Goal: Task Accomplishment & Management: Manage account settings

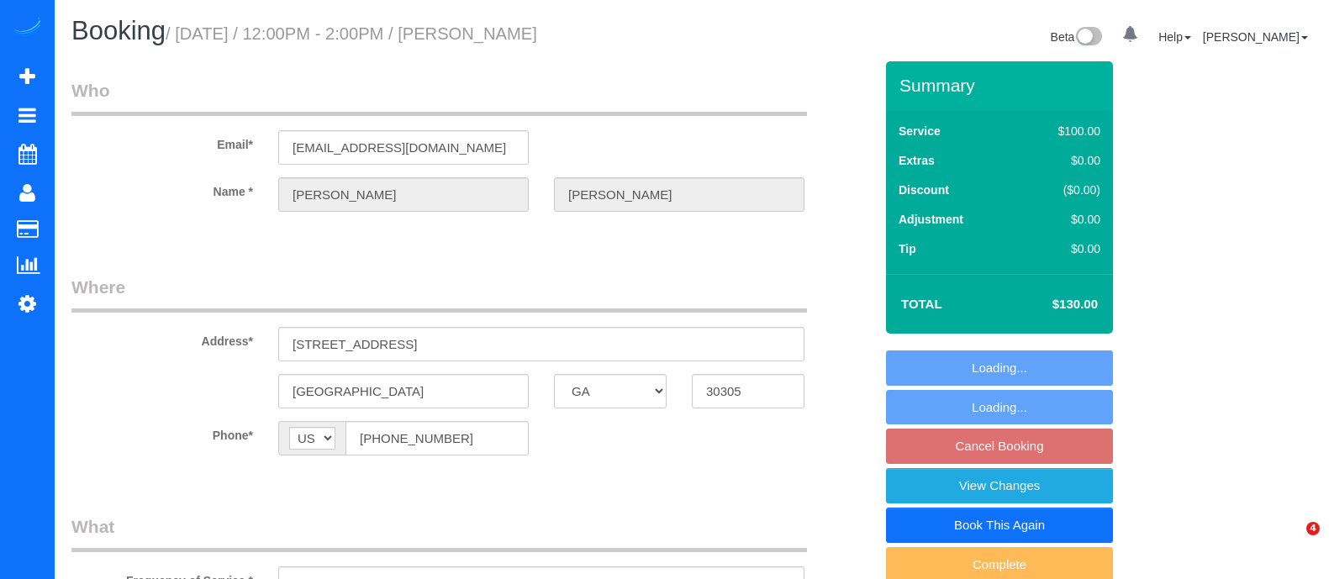
select select "GA"
select select "string:fspay-24c3a95f-a54a-4b8a-8de8-8fe74d4d689e"
select select "number:3"
select select "number:6"
select select "object:743"
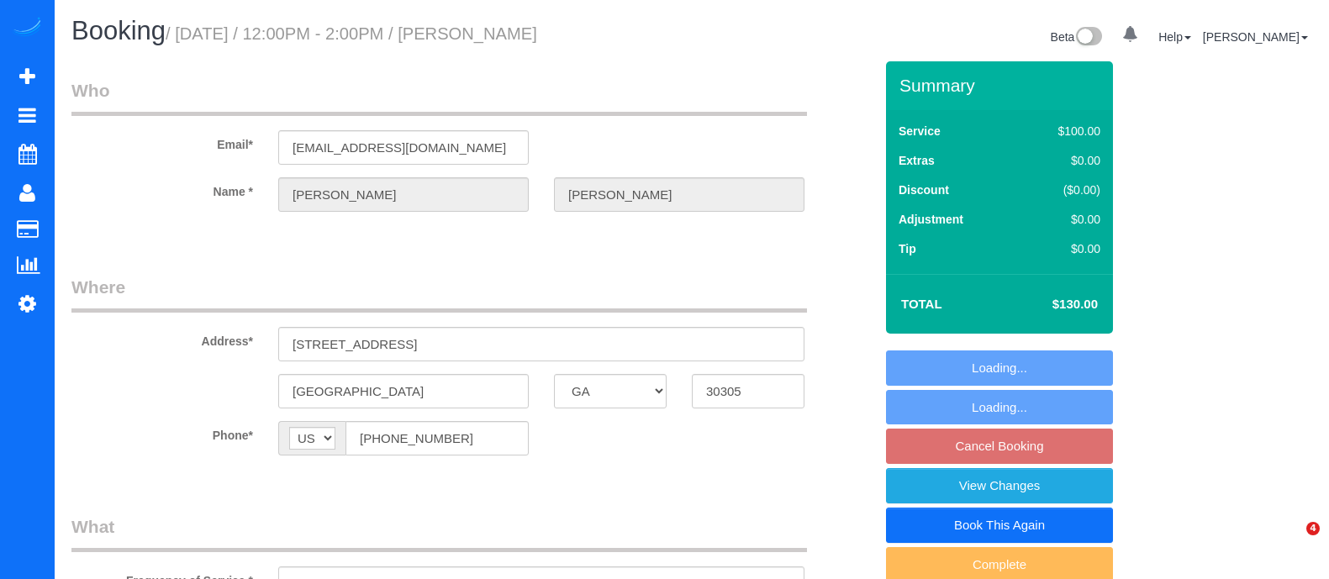
select select "spot1"
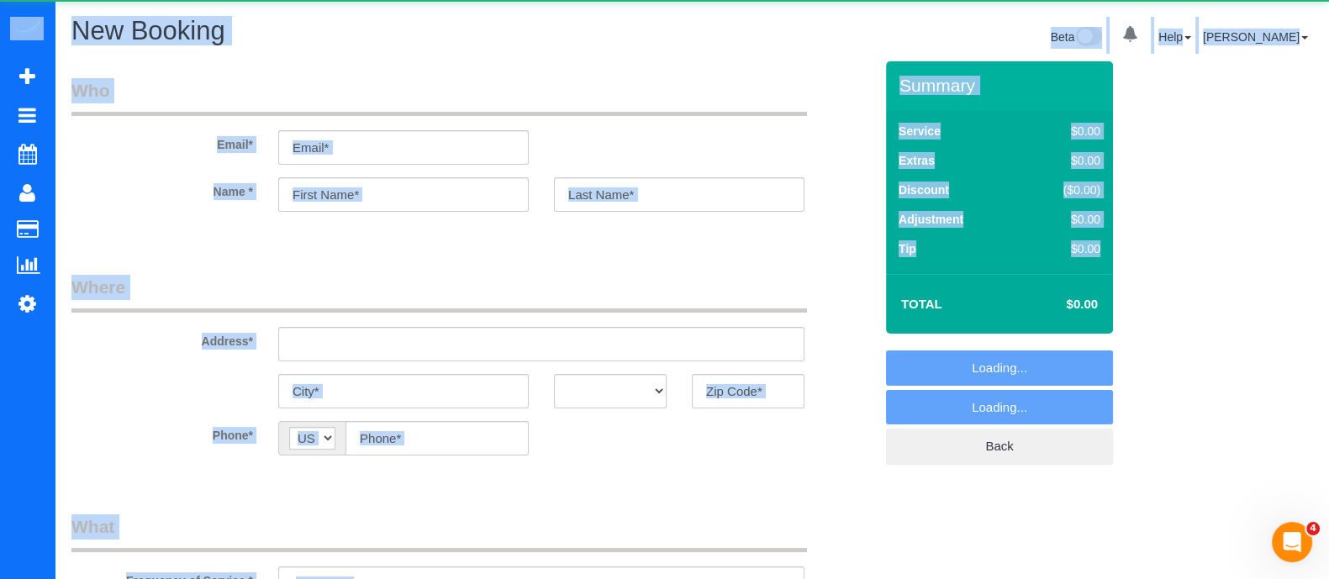
select select "object:6172"
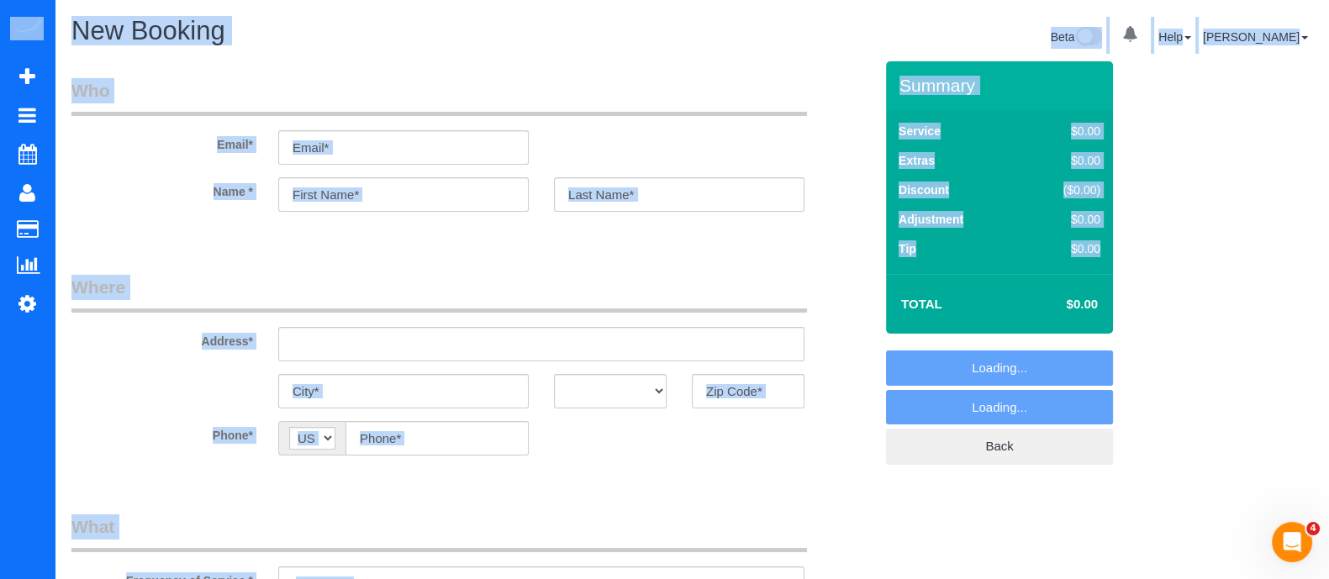
click at [476, 103] on legend "Who" at bounding box center [439, 97] width 736 height 38
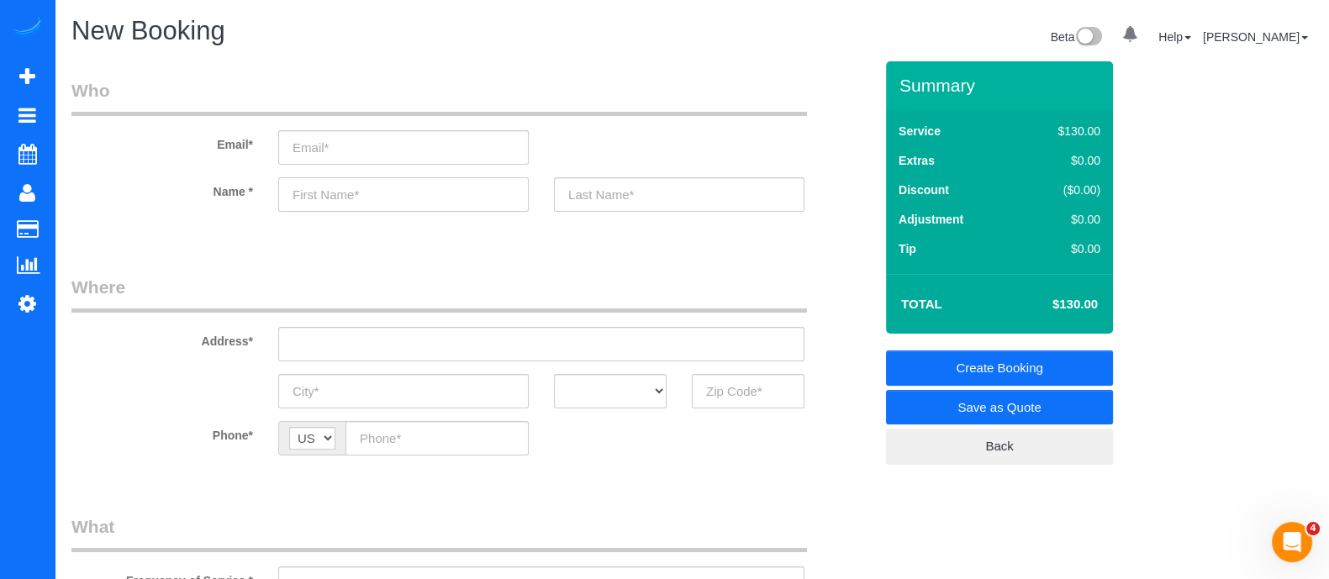
click at [399, 204] on input "text" at bounding box center [403, 194] width 251 height 34
type input "Sharon"
paste input "Address 3270 Walton Riverwood Ln SEAtlanta, GA 30339"
click at [399, 341] on input "Address 3270 Walton Riverwood Ln SEAtlanta, GA 30339" at bounding box center [541, 344] width 526 height 34
drag, startPoint x: 336, startPoint y: 342, endPoint x: 219, endPoint y: 346, distance: 117.8
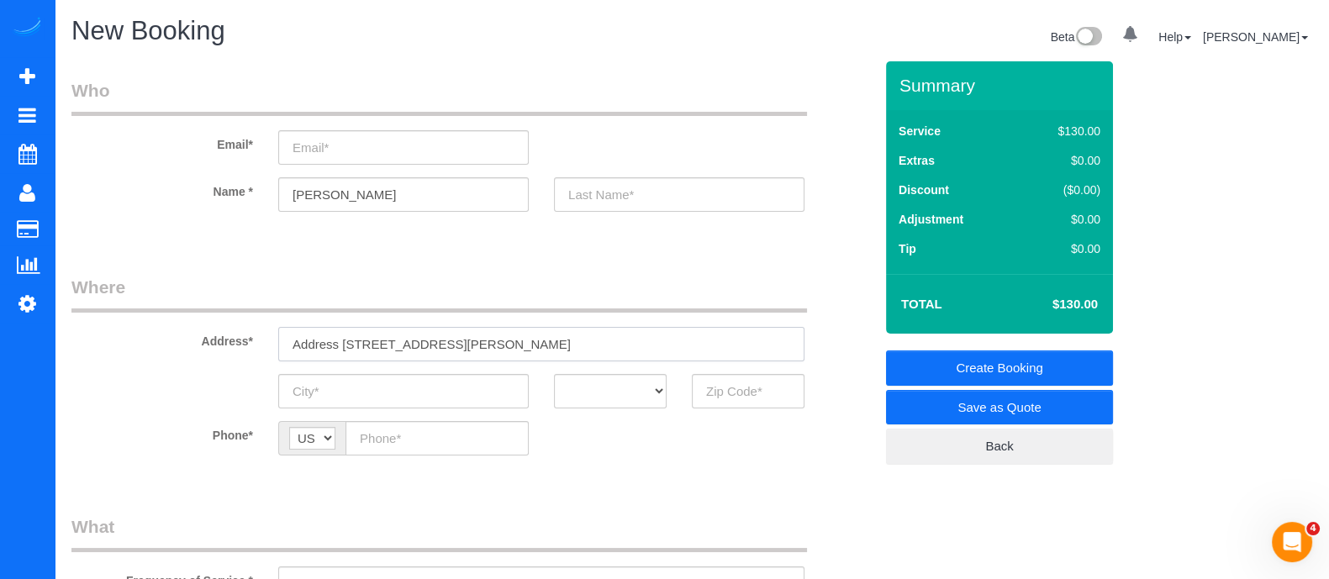
click at [219, 346] on div "Address* Address 3270 Walton Riverwood Ln SEAtlanta, GA 30339" at bounding box center [472, 318] width 827 height 87
type input "3270 Walton Riverwood Ln SEAtlanta, GA 30339"
click at [416, 401] on input "A" at bounding box center [403, 391] width 251 height 34
type input "Atlanta"
click at [605, 384] on select "AK AL AR AZ CA CO CT DC DE FL GA HI IA ID IL IN KS KY LA MA MD ME MI MN MO MS M…" at bounding box center [610, 391] width 113 height 34
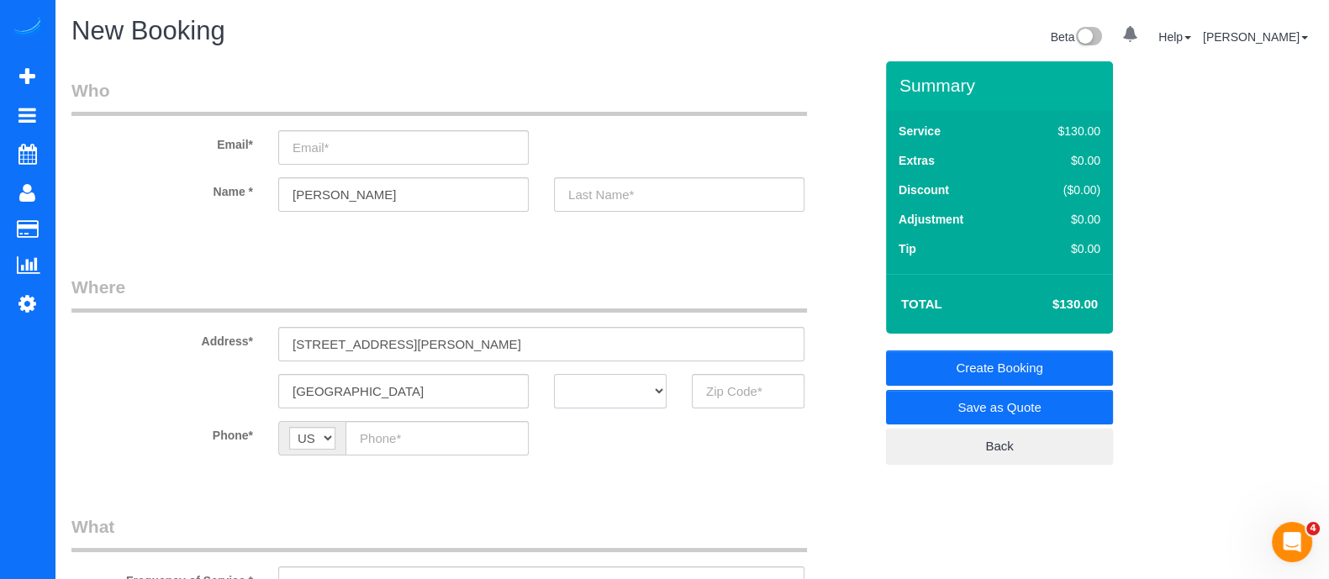
select select "GA"
click at [554, 374] on select "AK AL AR AZ CA CO CT DC DE FL GA HI IA ID IL IN KS KY LA MA MD ME MI MN MO MS M…" at bounding box center [610, 391] width 113 height 34
click at [726, 385] on input "text" at bounding box center [748, 391] width 113 height 34
type input "30339"
paste input "(770) 896-8823"
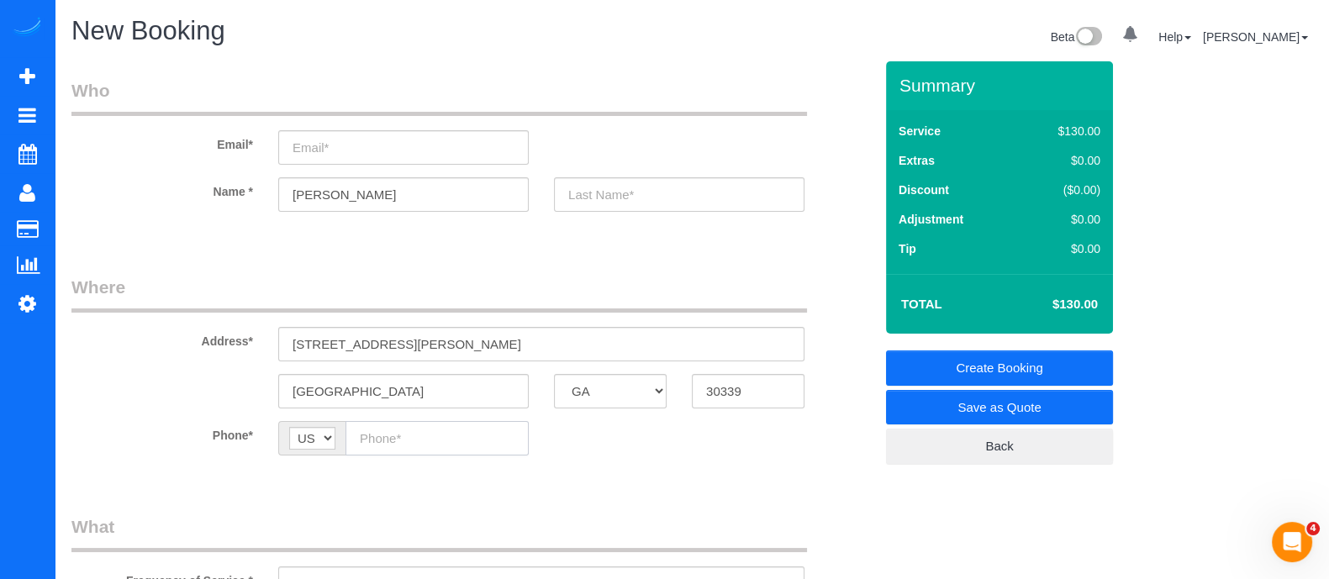
click at [388, 433] on input "text" at bounding box center [437, 438] width 183 height 34
type input "(770) 896-8823"
click at [366, 156] on input "email" at bounding box center [403, 147] width 251 height 34
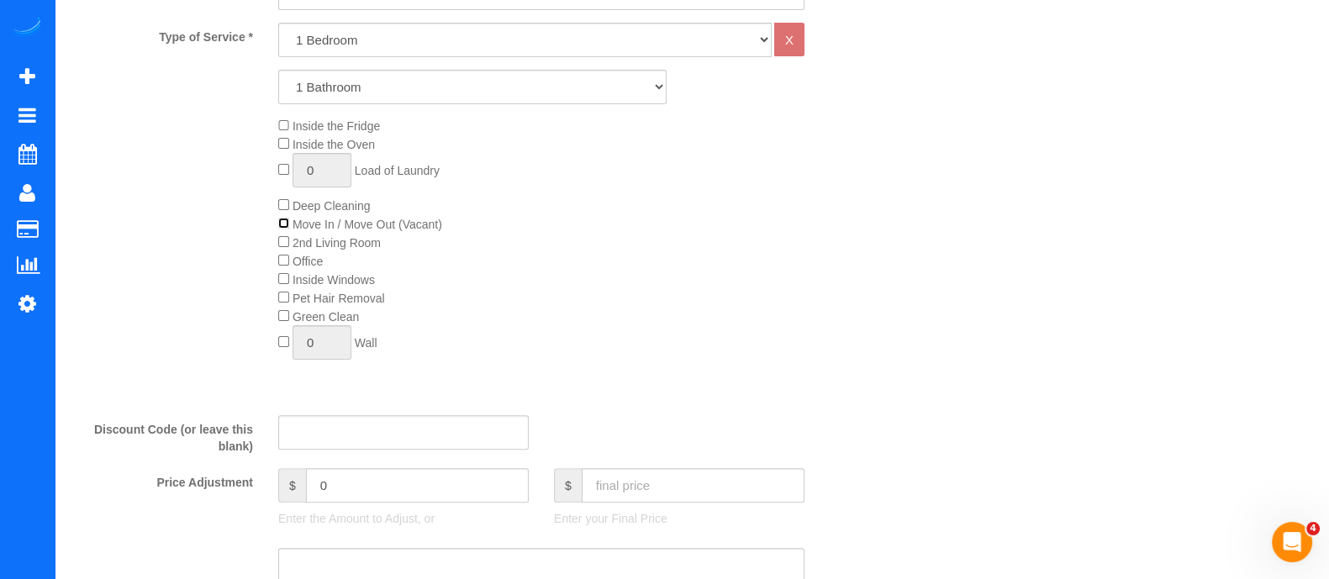
scroll to position [507, 0]
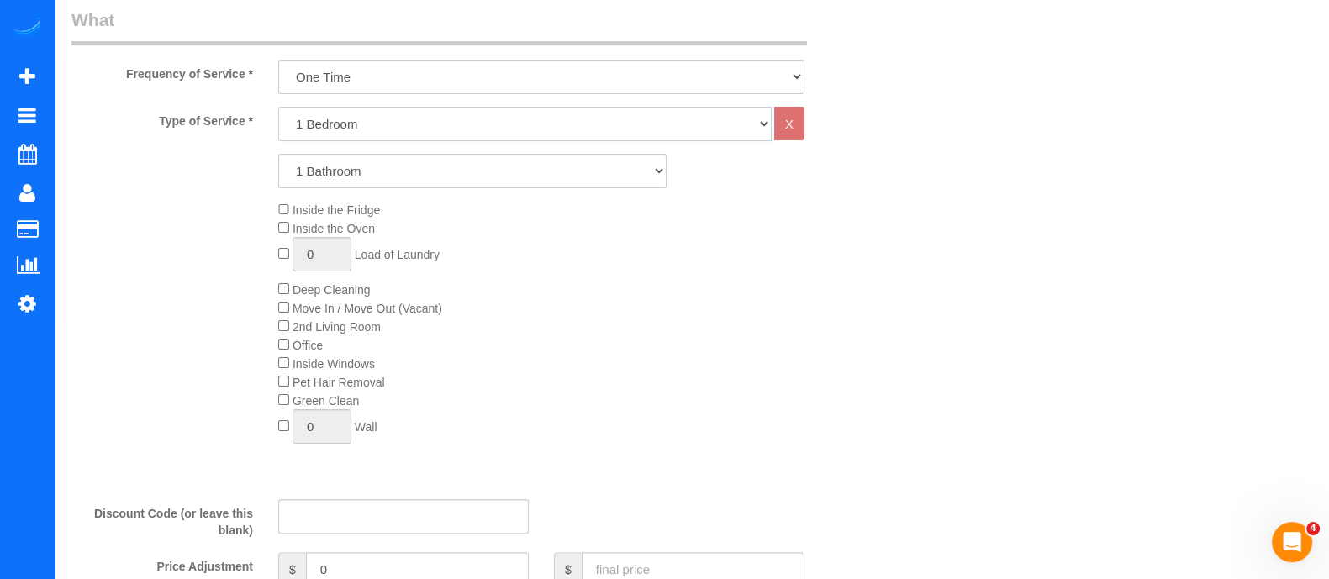
drag, startPoint x: 589, startPoint y: 130, endPoint x: 533, endPoint y: 177, distance: 72.2
click at [533, 177] on div "Type of Service * 1 Bedroom 2 Bedrooms 3 Bedrooms 4 Bedrooms 5 Bedrooms 6 Bedro…" at bounding box center [472, 297] width 802 height 380
select select "2"
click at [278, 107] on select "1 Bedroom 2 Bedrooms 3 Bedrooms 4 Bedrooms 5 Bedrooms 6 Bedrooms" at bounding box center [525, 124] width 494 height 34
click at [525, 166] on select "1 Bathroom 2 Bathrooms 3 Bathrooms 4 Bathrooms 5 Bathrooms 6 Bathrooms" at bounding box center [472, 171] width 388 height 34
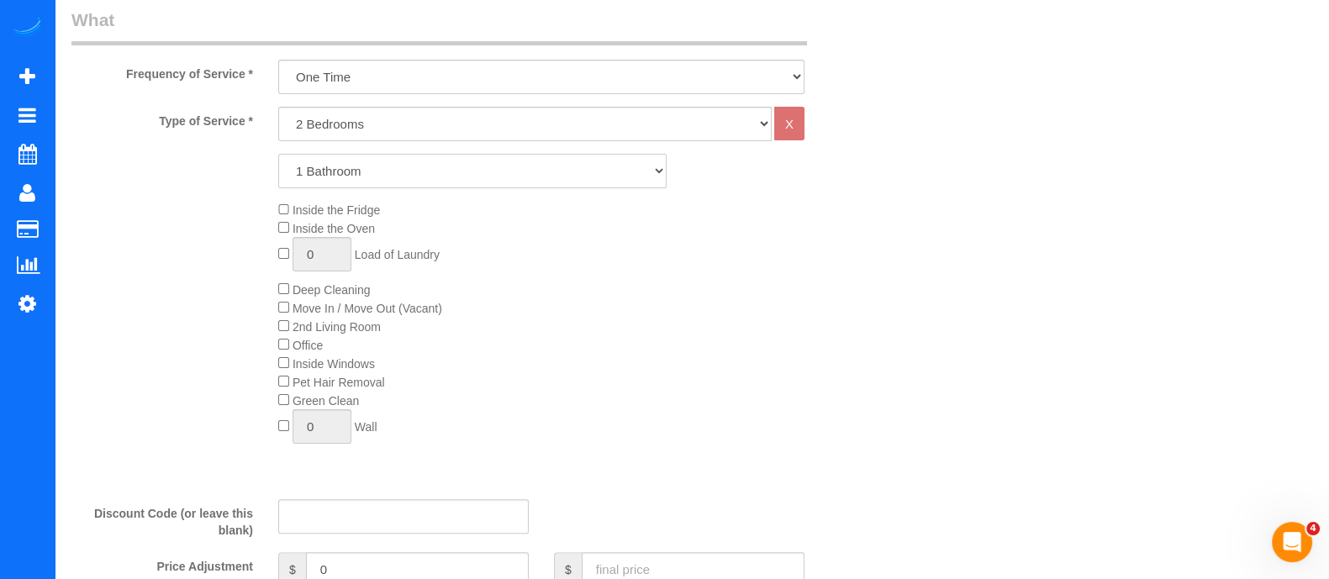
select select "2"
click at [278, 154] on select "1 Bathroom 2 Bathrooms 3 Bathrooms 4 Bathrooms 5 Bathrooms 6 Bathrooms" at bounding box center [472, 171] width 388 height 34
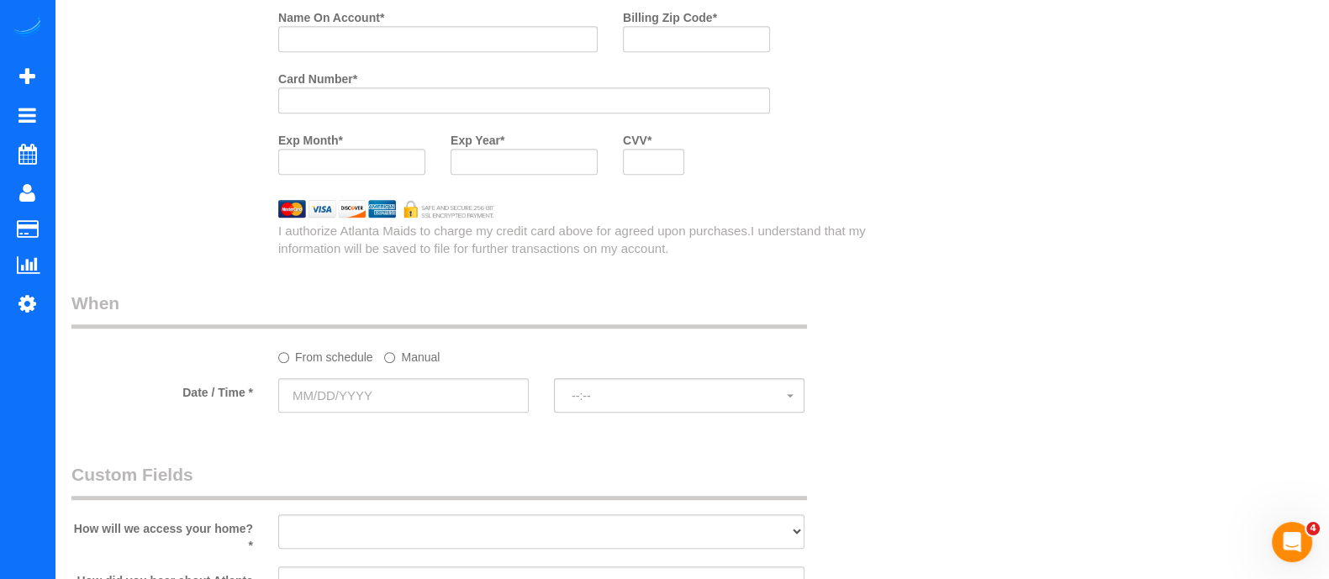
scroll to position [0, 0]
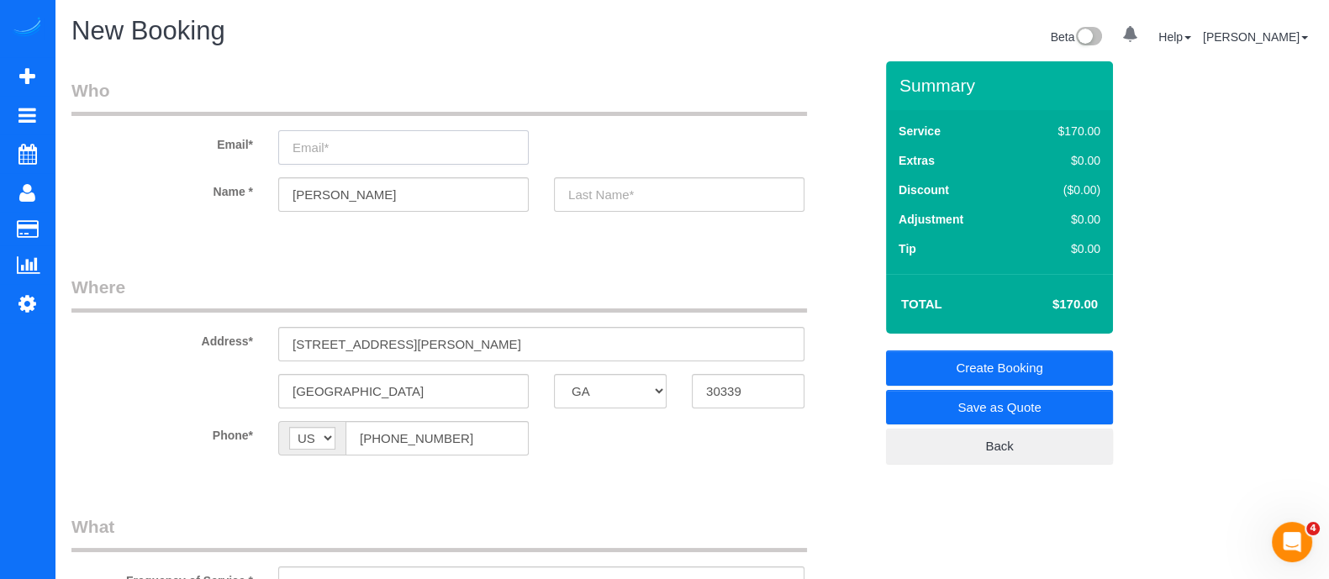
click at [451, 157] on input "email" at bounding box center [403, 147] width 251 height 34
click at [317, 154] on input "email" at bounding box center [403, 147] width 251 height 34
type input "S"
type input "f"
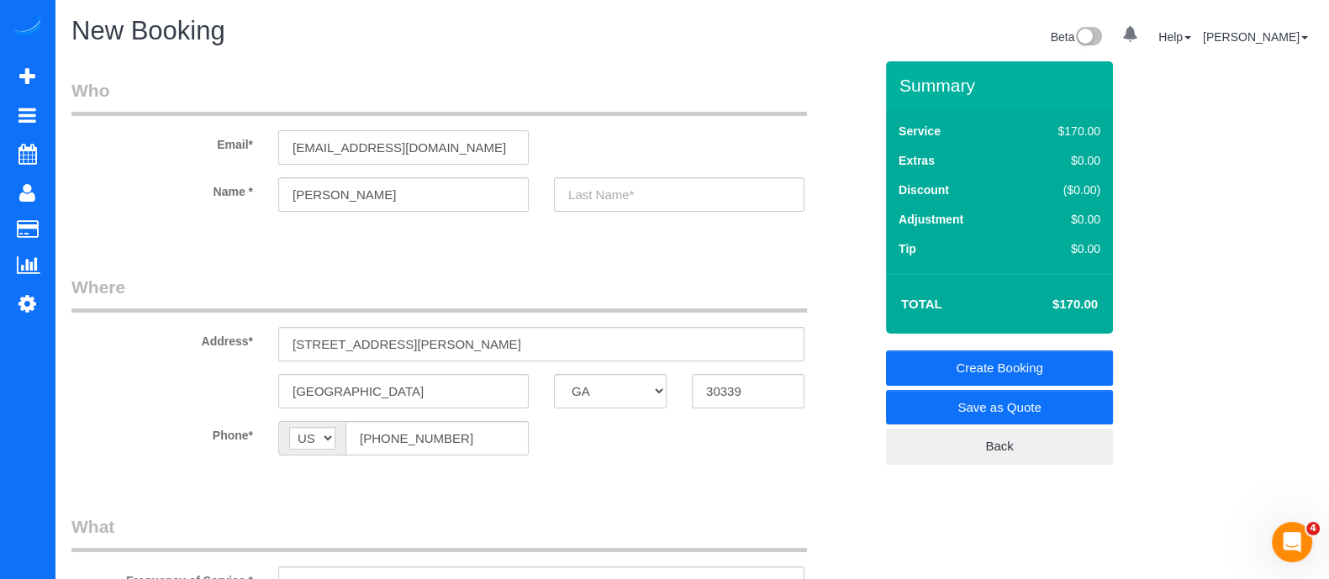
type input "srproc@yahoo.com"
click at [606, 190] on input "text" at bounding box center [679, 194] width 251 height 34
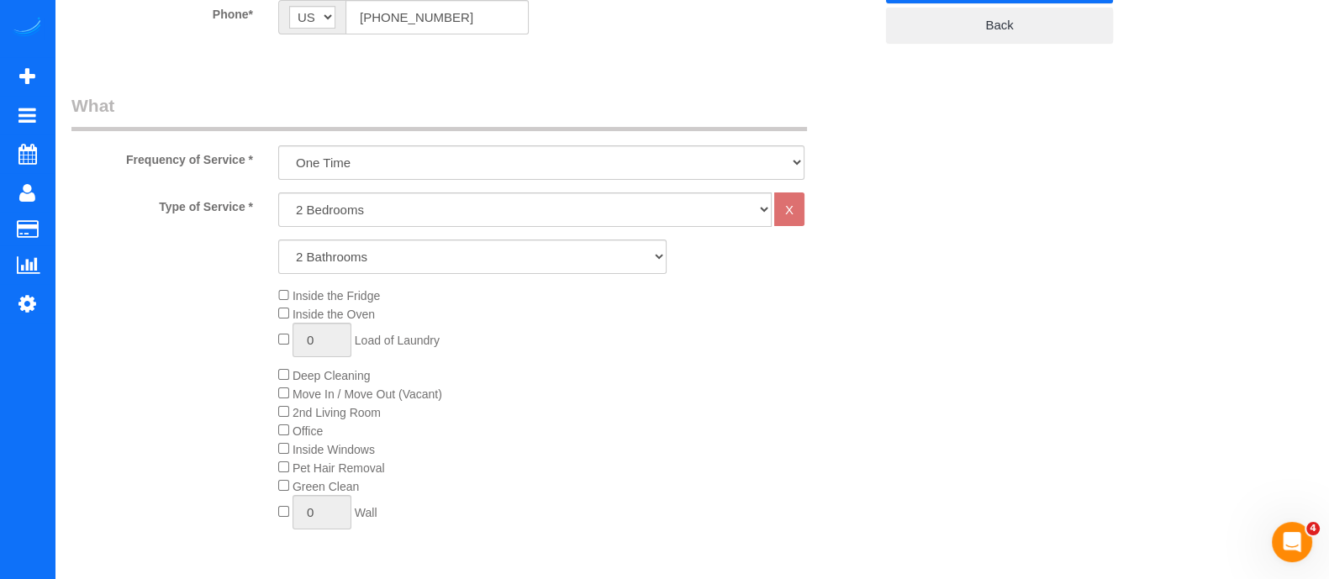
scroll to position [448, 0]
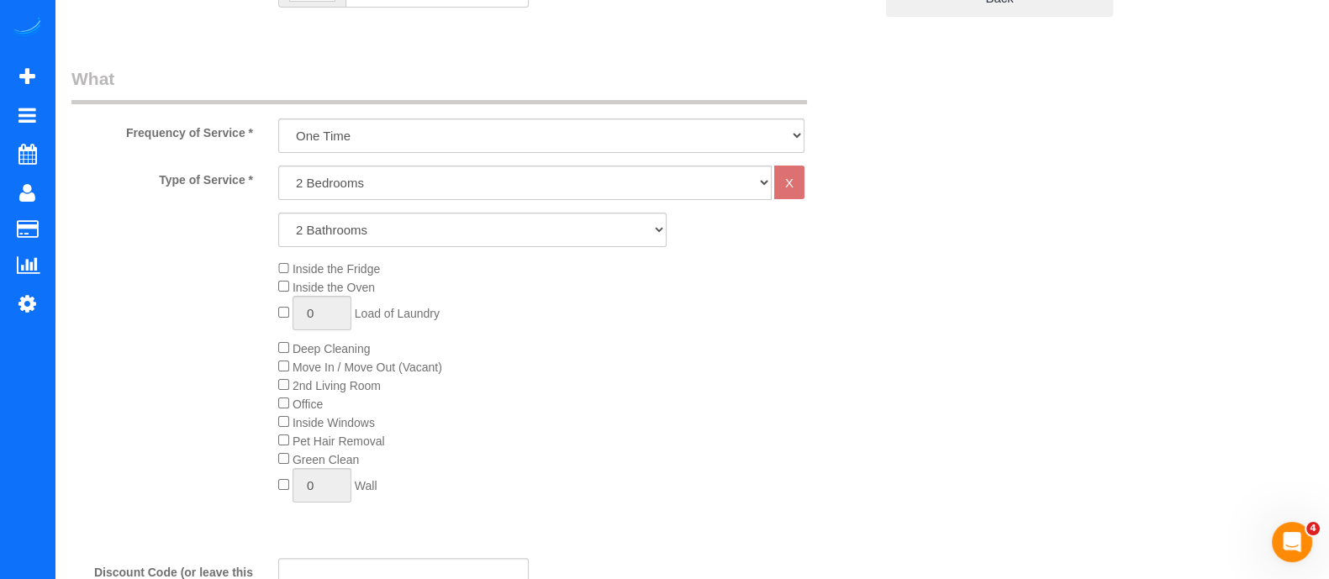
type input "Procter"
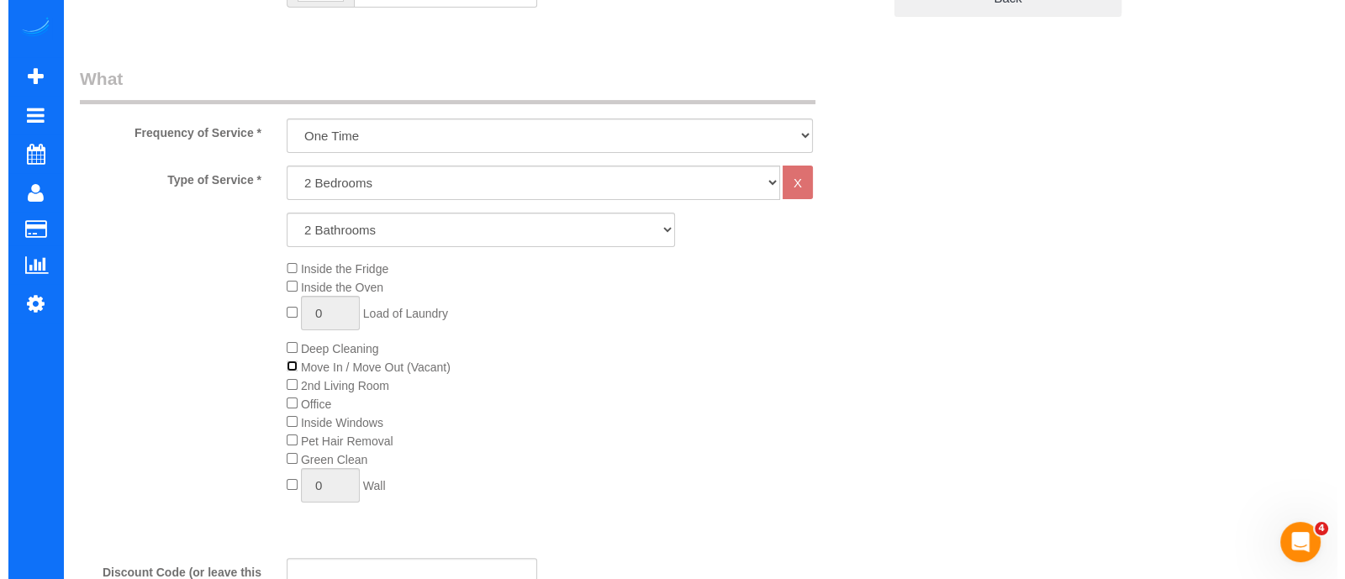
scroll to position [0, 0]
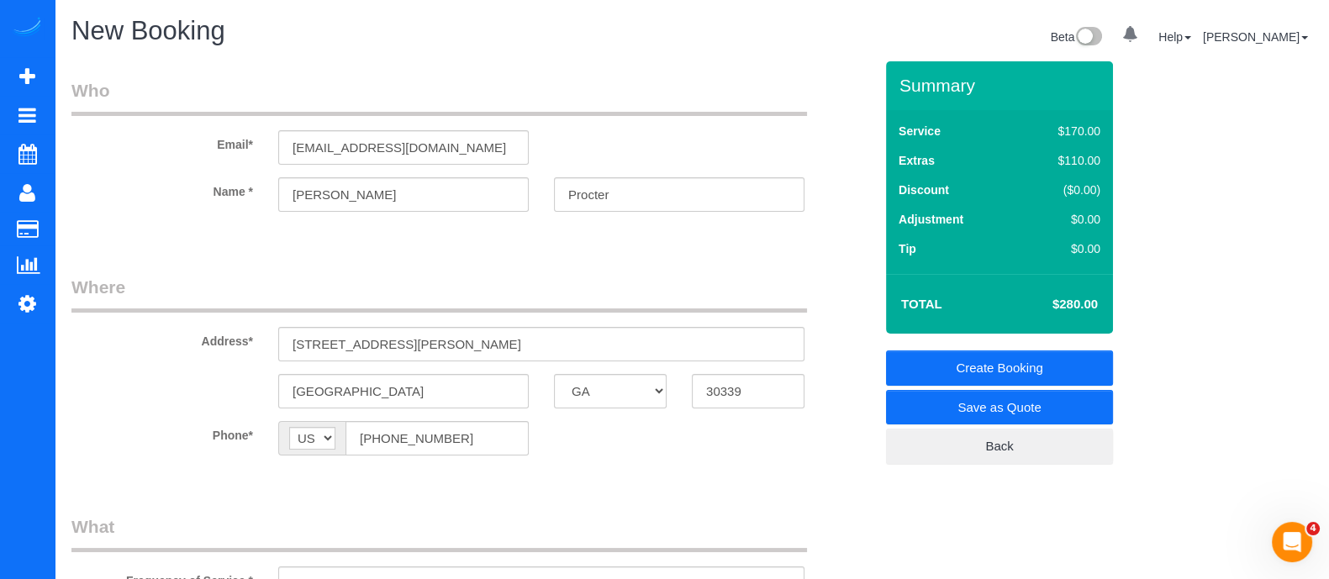
click at [953, 407] on link "Save as Quote" at bounding box center [999, 407] width 227 height 35
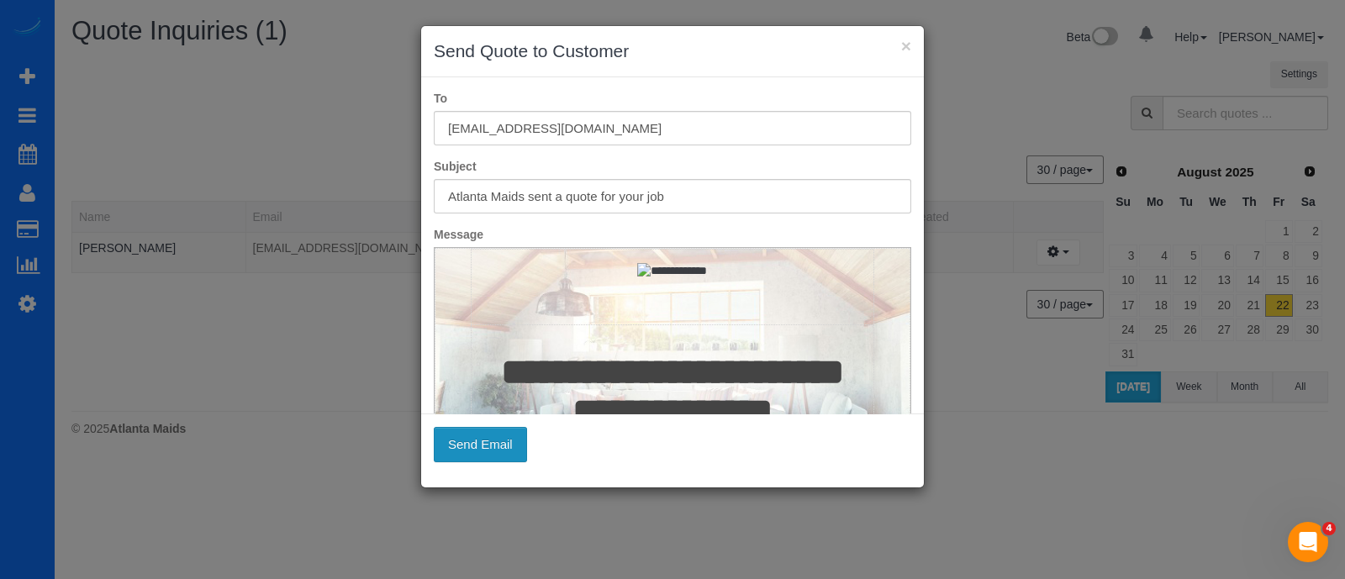
click at [488, 446] on button "Send Email" at bounding box center [480, 444] width 93 height 35
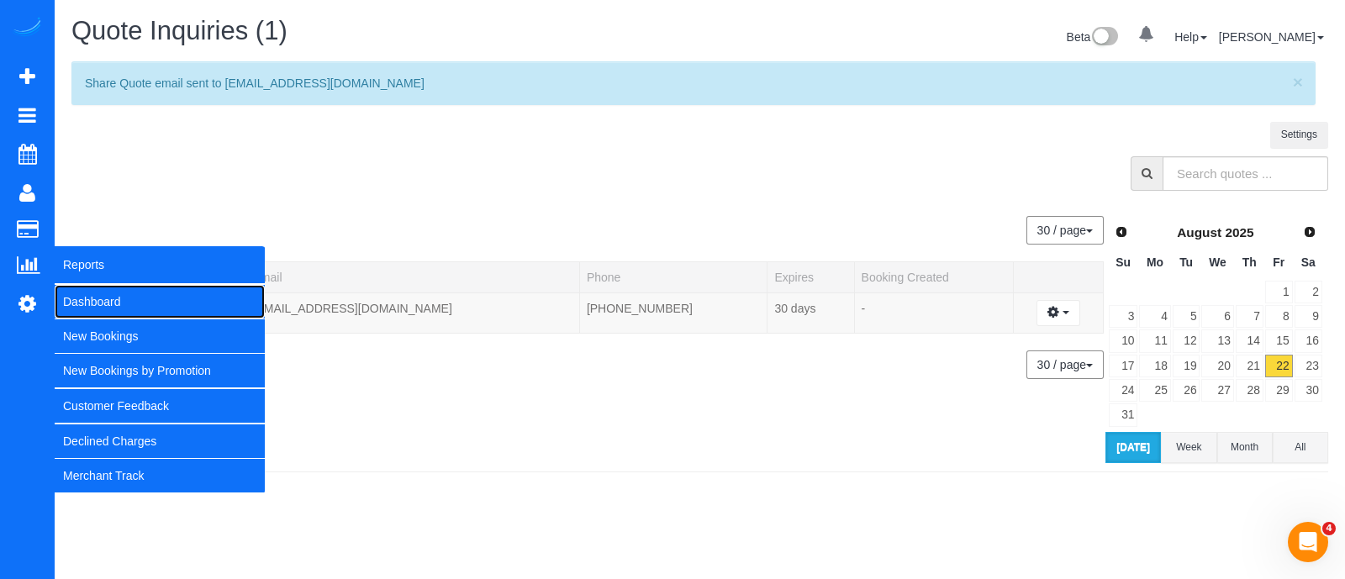
click at [80, 309] on link "Dashboard" at bounding box center [160, 302] width 210 height 34
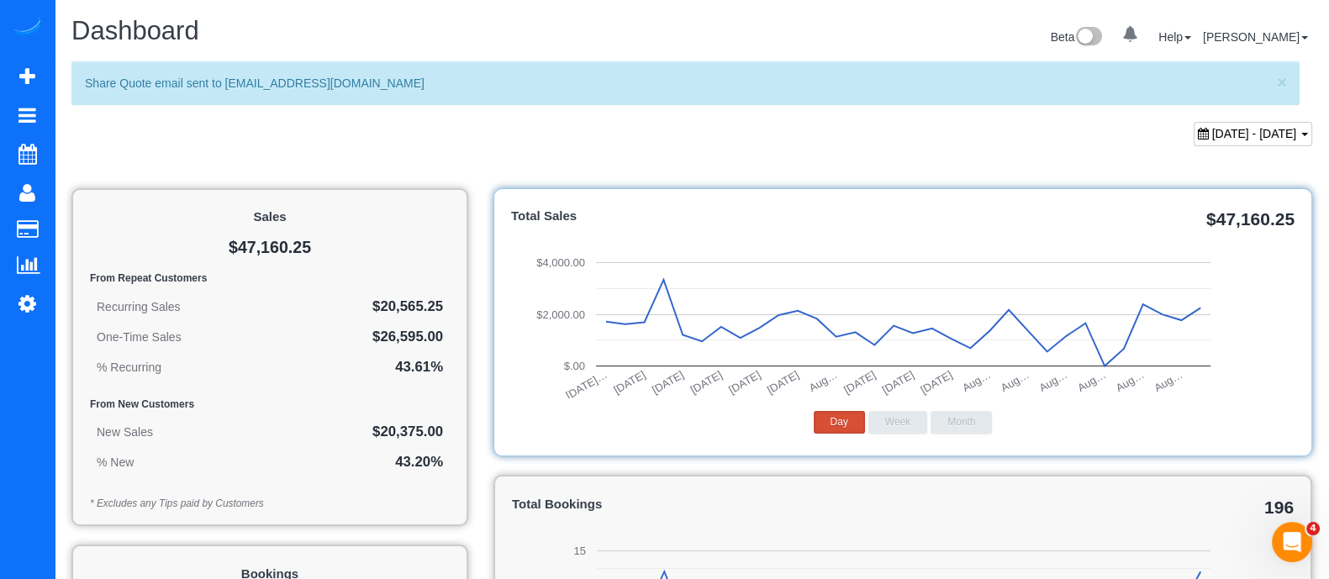
click at [1246, 128] on span "July 22, 2025 - August 22, 2025" at bounding box center [1254, 133] width 85 height 13
type input "**********"
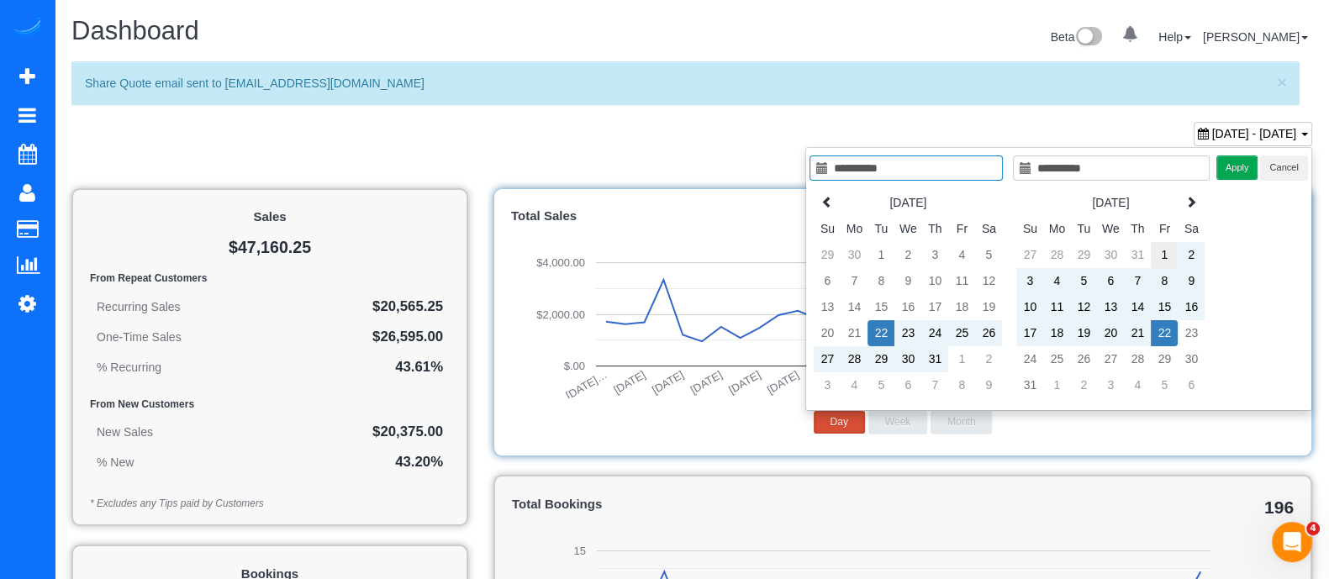
type input "**********"
click at [1169, 250] on td "1" at bounding box center [1164, 255] width 27 height 26
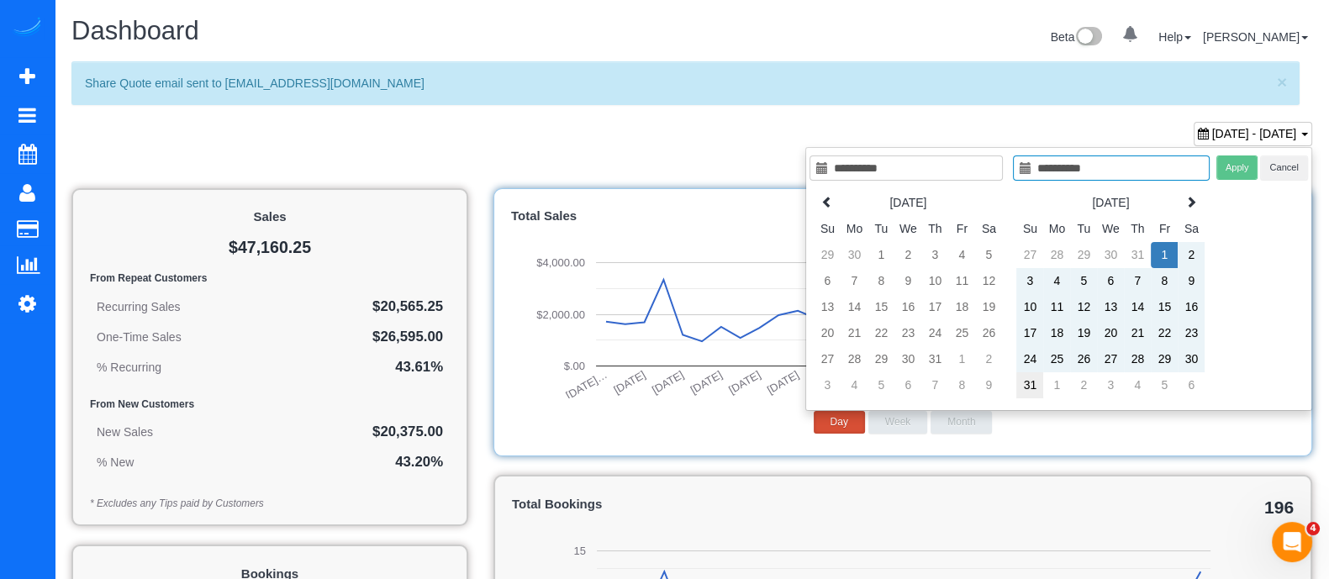
type input "**********"
click at [1029, 382] on td "31" at bounding box center [1030, 385] width 27 height 26
type input "**********"
click at [1243, 176] on button "Apply" at bounding box center [1238, 168] width 42 height 24
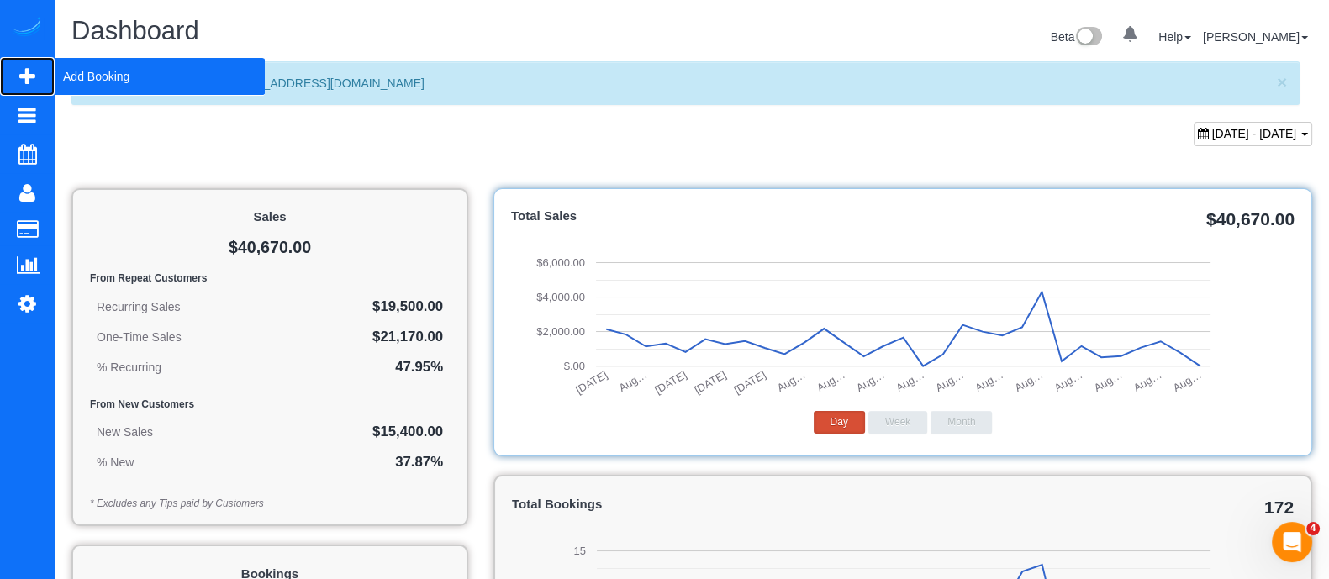
click at [80, 68] on span "Add Booking" at bounding box center [160, 76] width 210 height 39
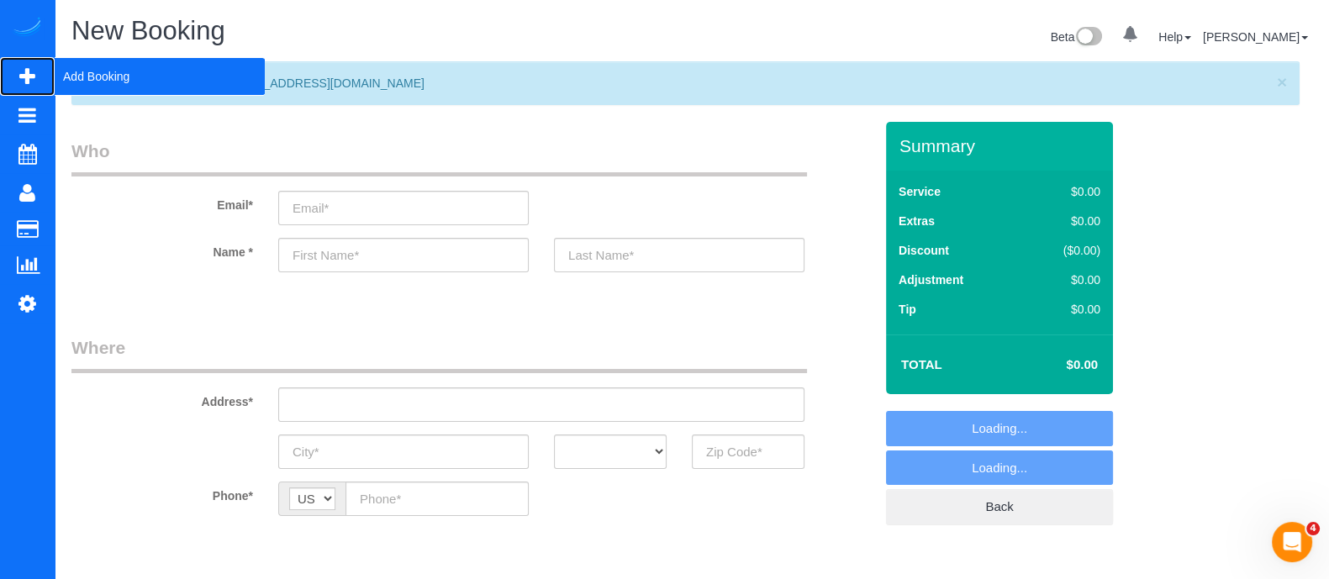
select select "object:6910"
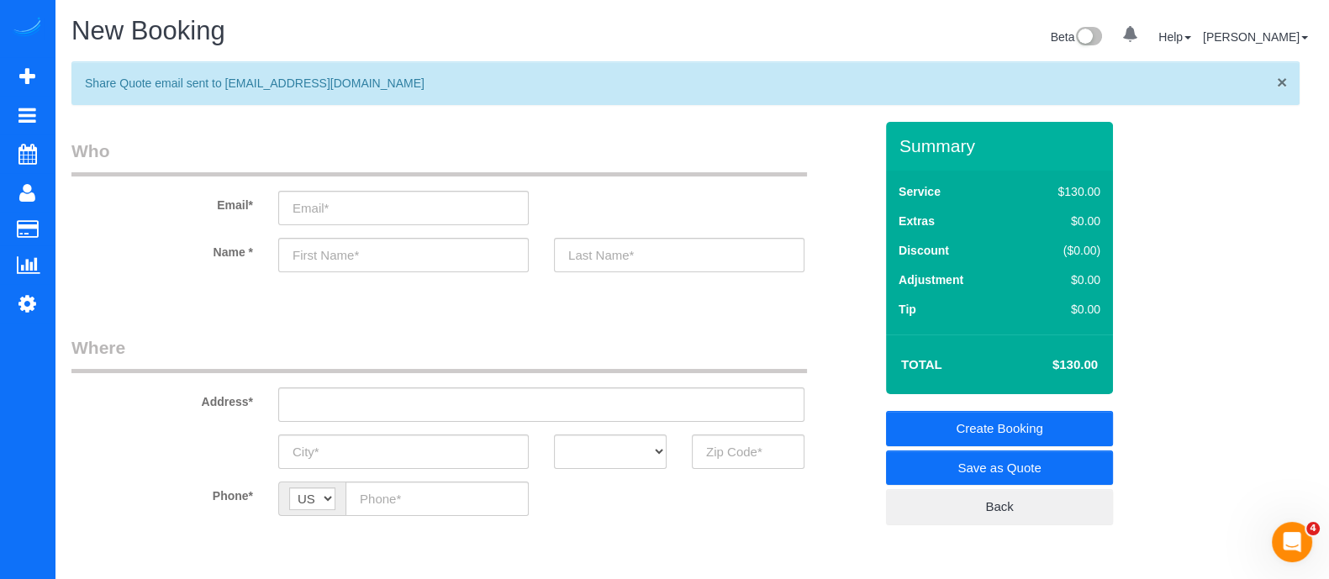
click at [1284, 76] on span "×" at bounding box center [1282, 81] width 10 height 19
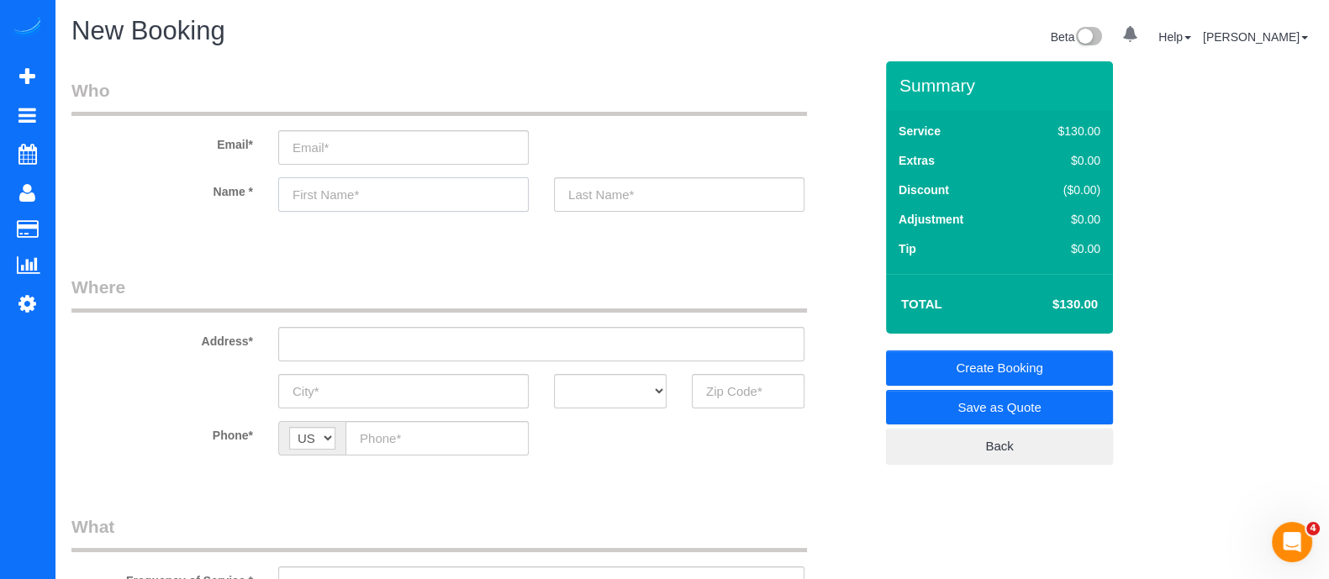
click at [349, 186] on input "text" at bounding box center [403, 194] width 251 height 34
type input "Omar"
click at [717, 390] on input "text" at bounding box center [748, 391] width 113 height 34
type input "3"
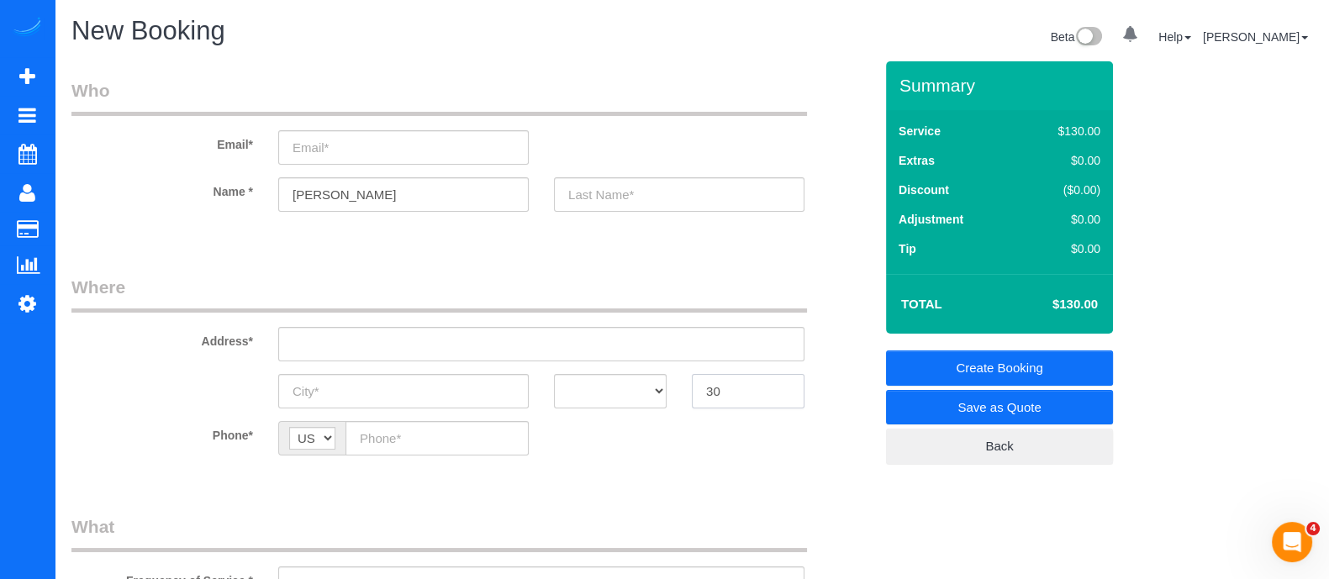
type input "3"
type input "30312"
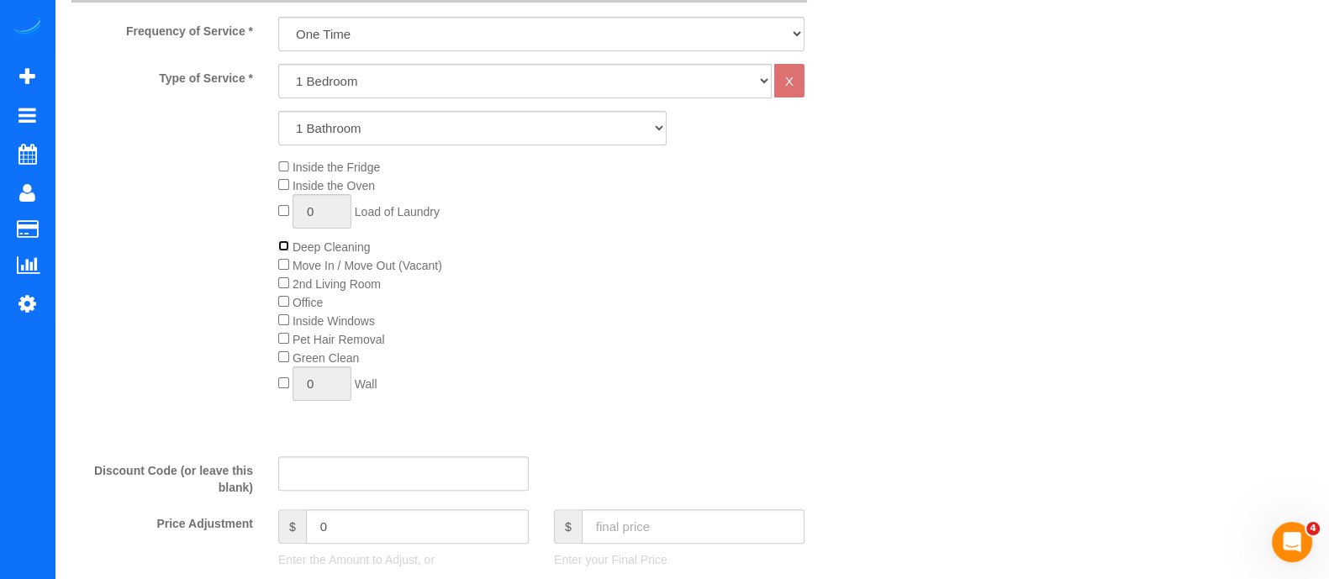
scroll to position [98, 0]
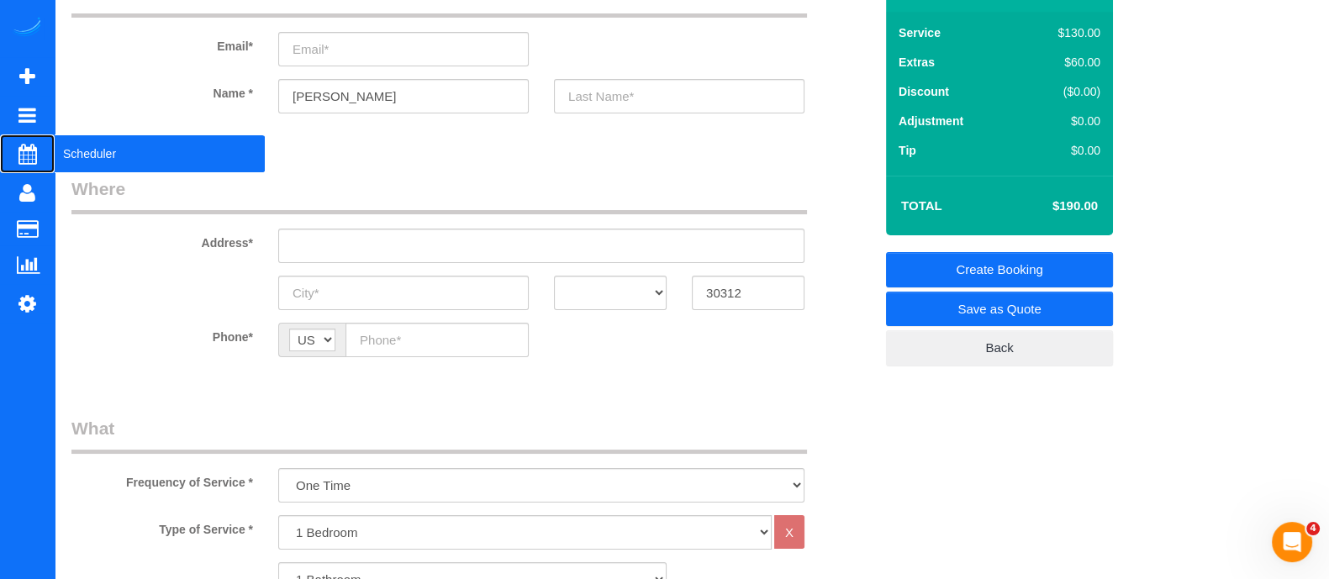
click at [76, 157] on span "Scheduler" at bounding box center [160, 154] width 210 height 39
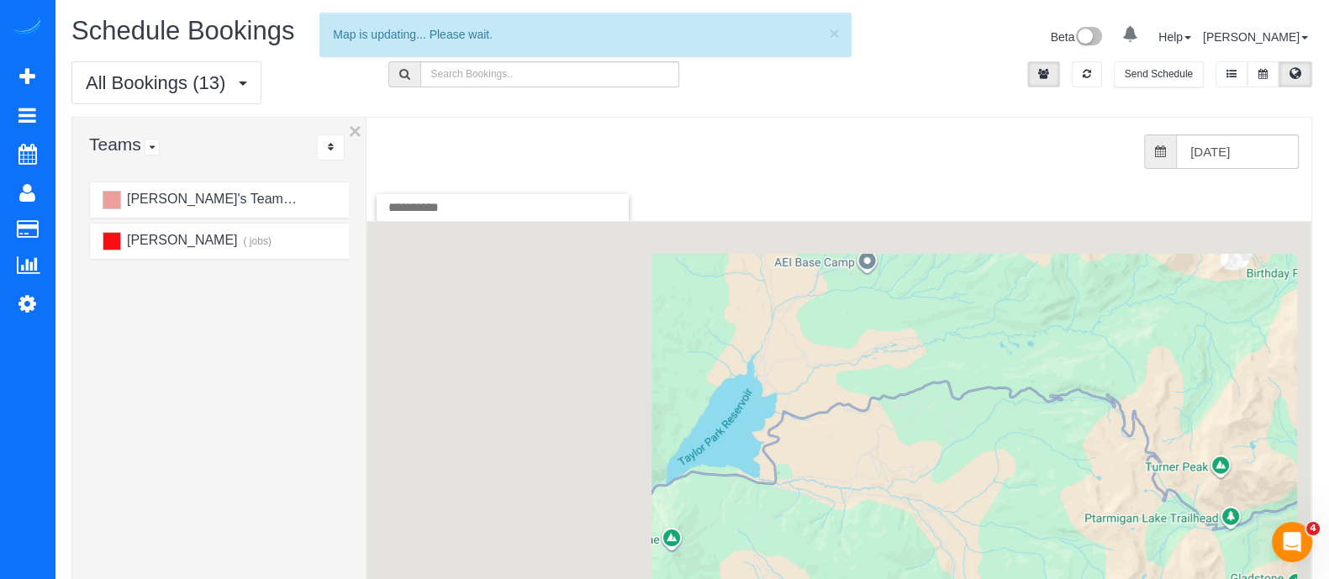
scroll to position [44, 0]
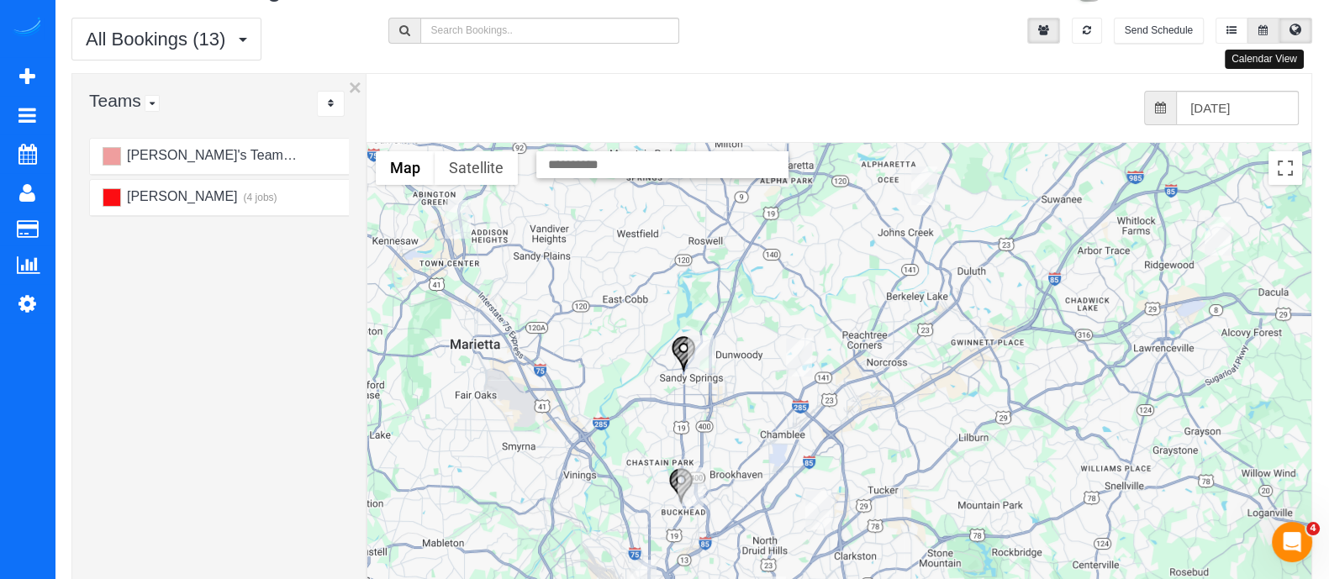
click at [1257, 32] on button at bounding box center [1263, 31] width 31 height 26
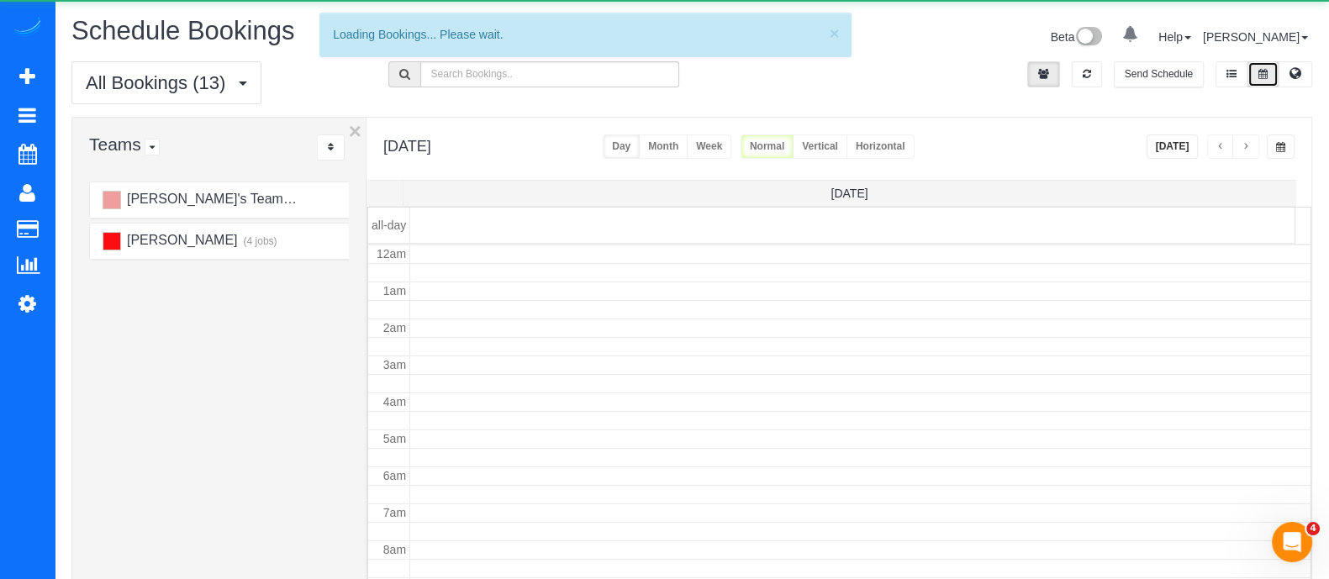
scroll to position [221, 0]
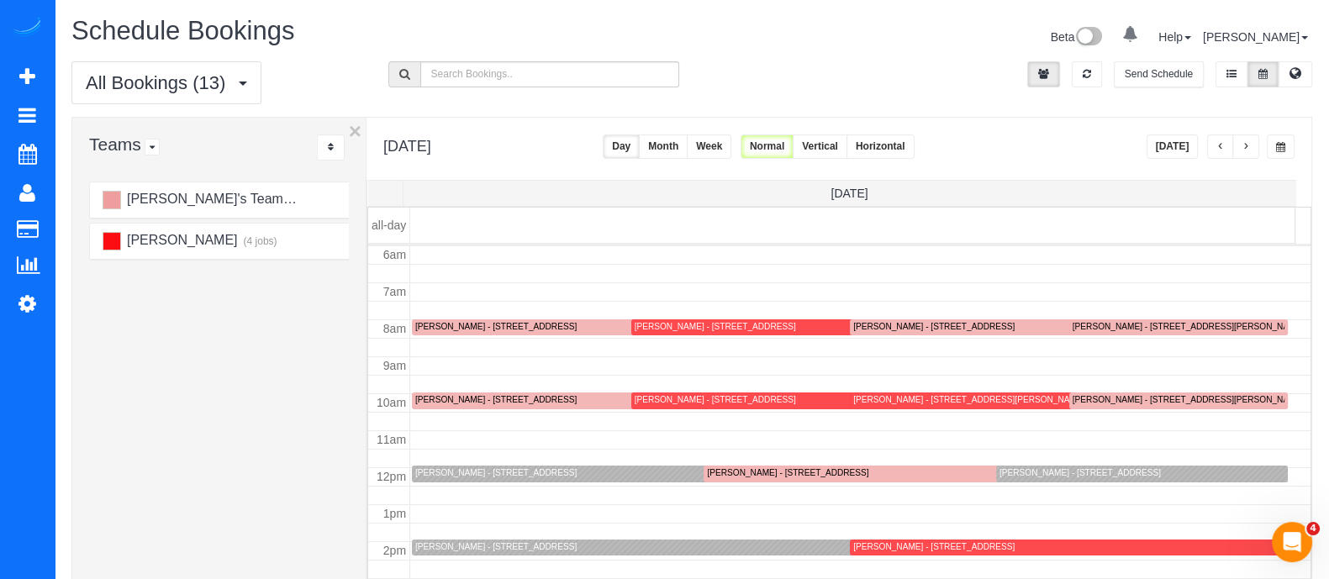
click at [1169, 154] on button "Today" at bounding box center [1173, 147] width 52 height 24
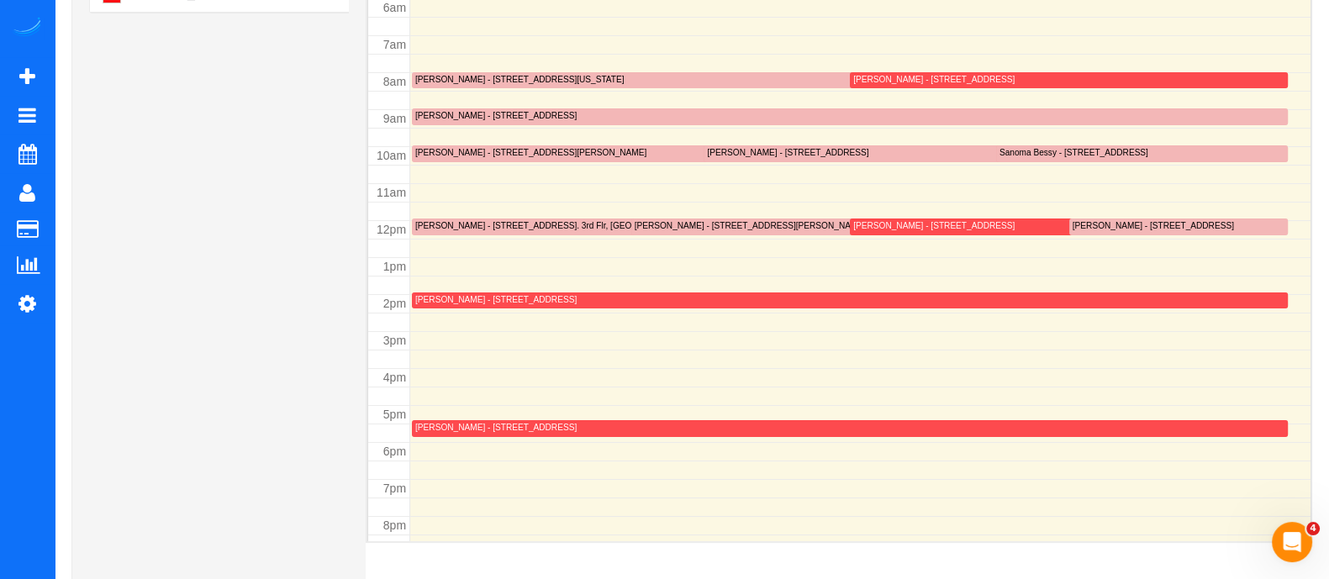
scroll to position [245, 0]
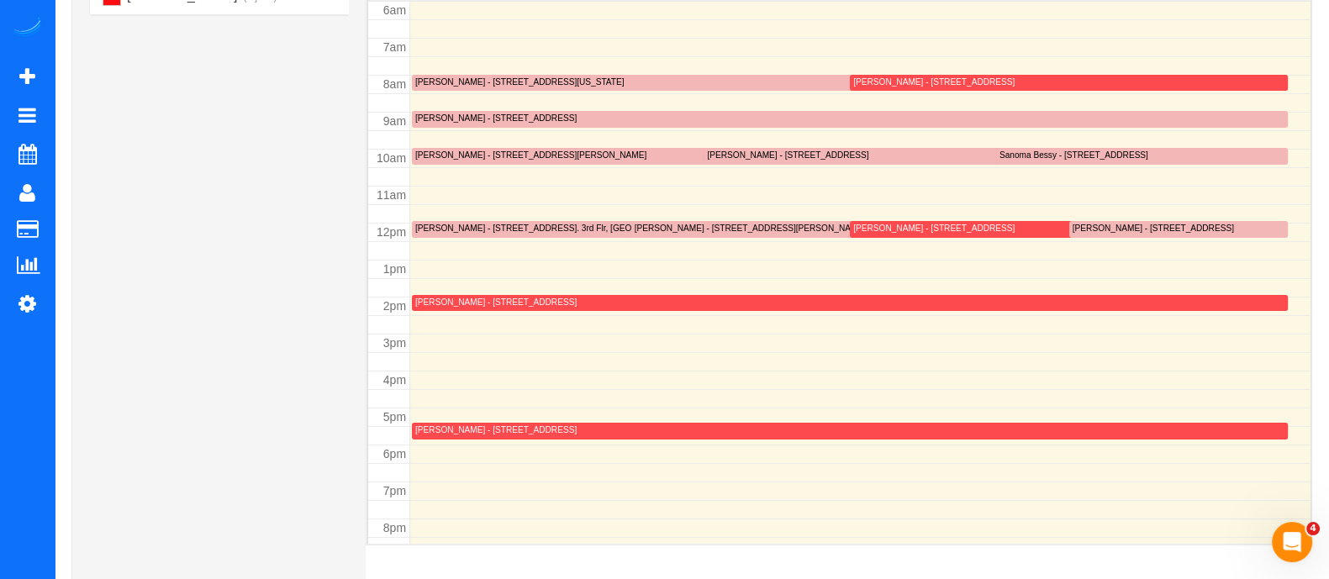
click at [782, 150] on div "Douglas Goldman - 5231 Wyntercreek Ct, Dunwoody, GA 30338" at bounding box center [787, 155] width 161 height 11
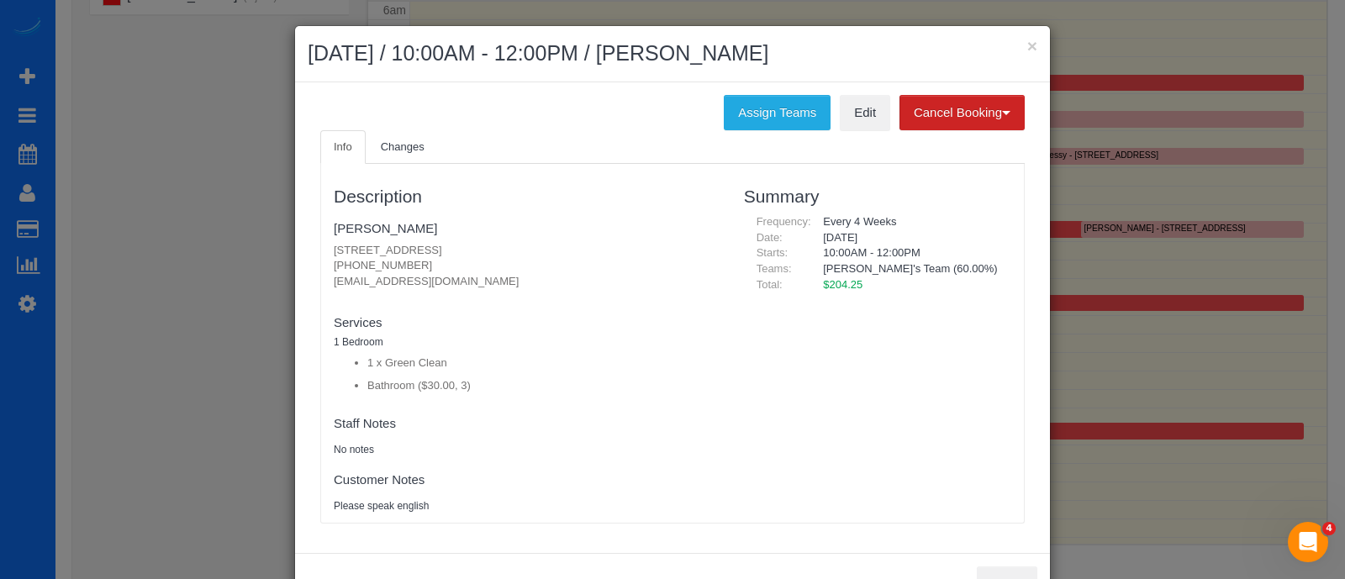
drag, startPoint x: 404, startPoint y: 268, endPoint x: 325, endPoint y: 268, distance: 79.9
click at [334, 268] on p "5231 Wyntercreek Ct, Dunwoody, GA 30338 404-819-9200 qa112@aol.com" at bounding box center [526, 266] width 385 height 47
copy p "404-819-9200"
drag, startPoint x: 410, startPoint y: 279, endPoint x: 327, endPoint y: 288, distance: 83.7
click at [334, 288] on p "5231 Wyntercreek Ct, Dunwoody, GA 30338 404-819-9200 qa112@aol.com" at bounding box center [526, 266] width 385 height 47
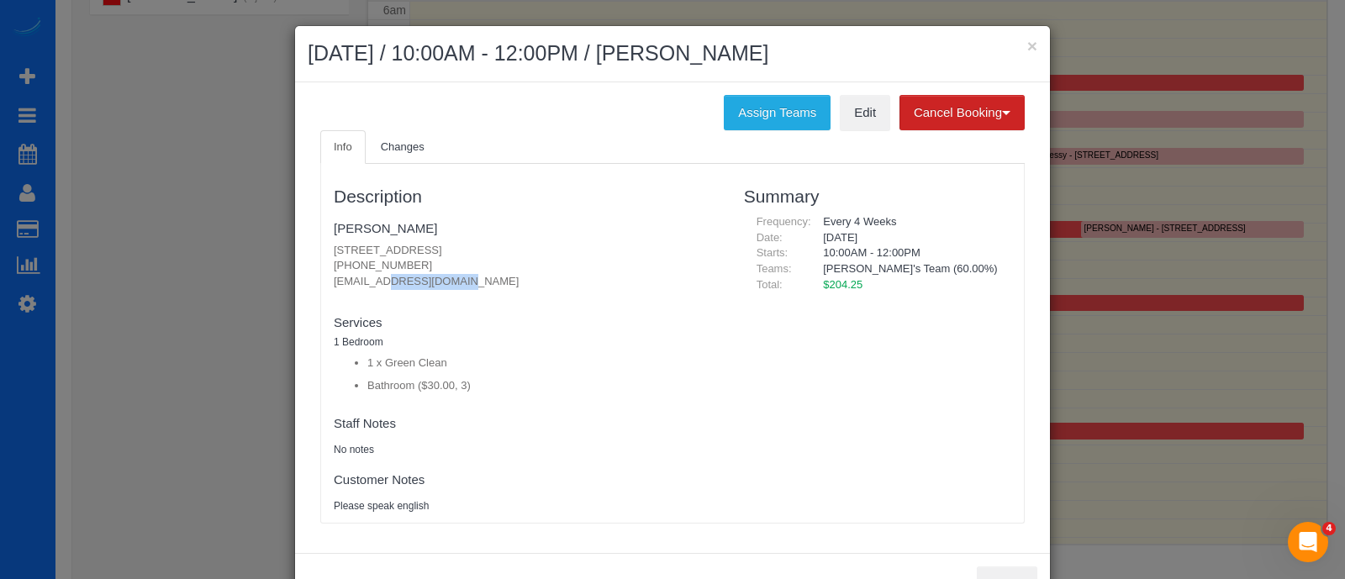
copy p "qa112@aol.com"
click at [1027, 43] on button "×" at bounding box center [1032, 46] width 10 height 18
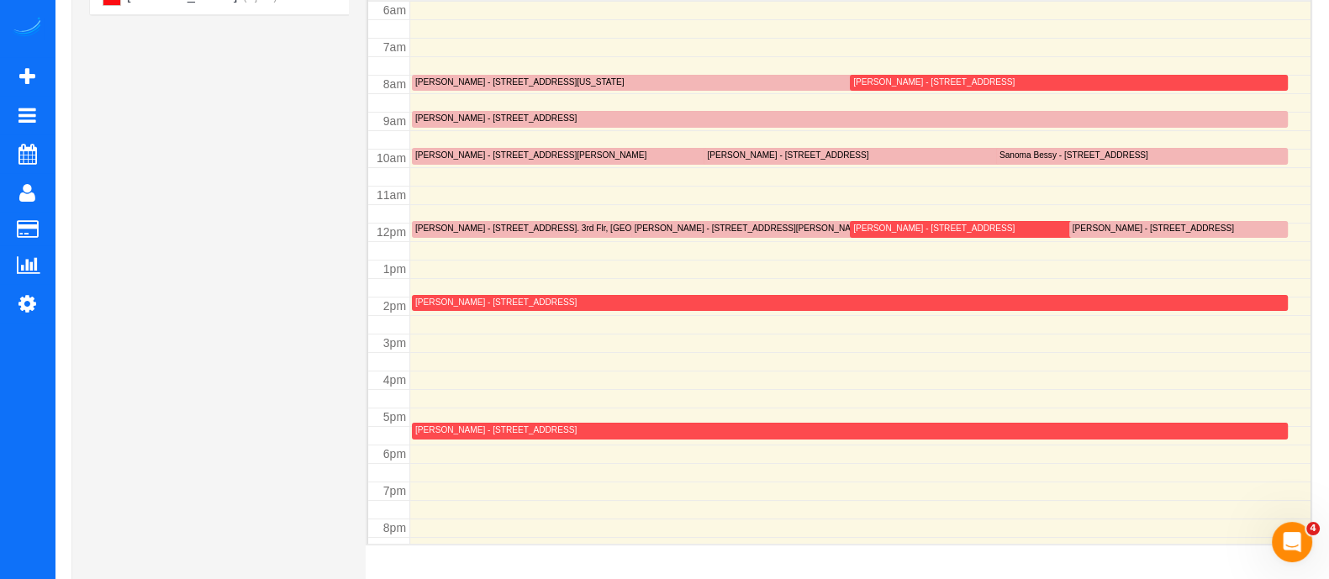
scroll to position [1, 0]
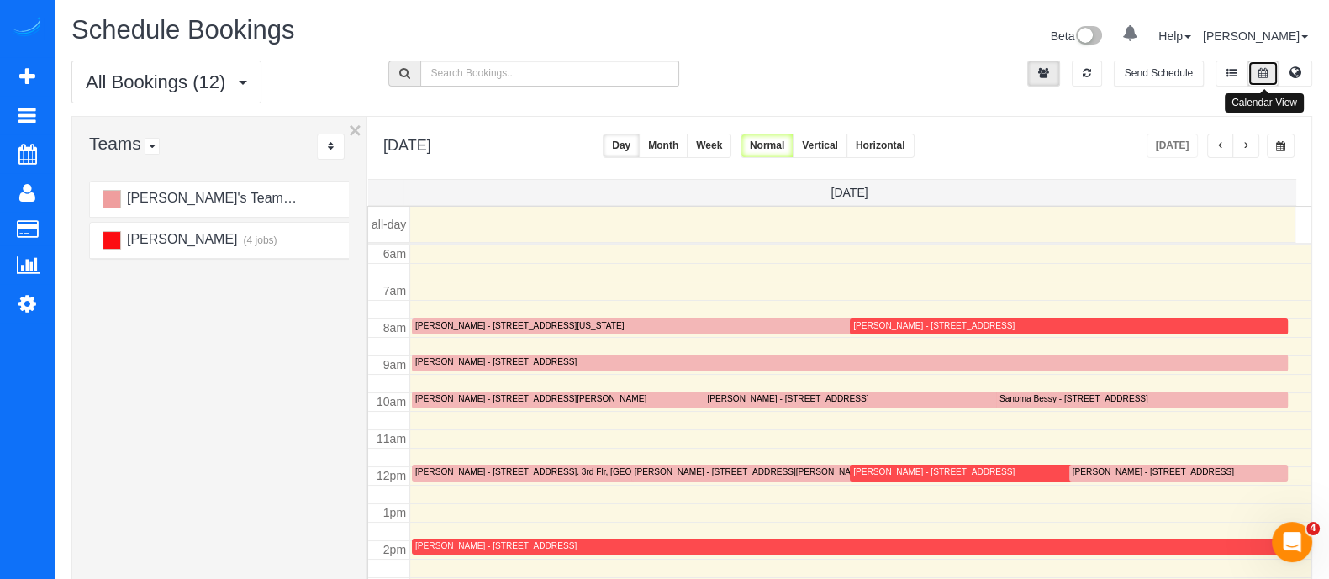
click at [1266, 77] on button at bounding box center [1263, 74] width 31 height 26
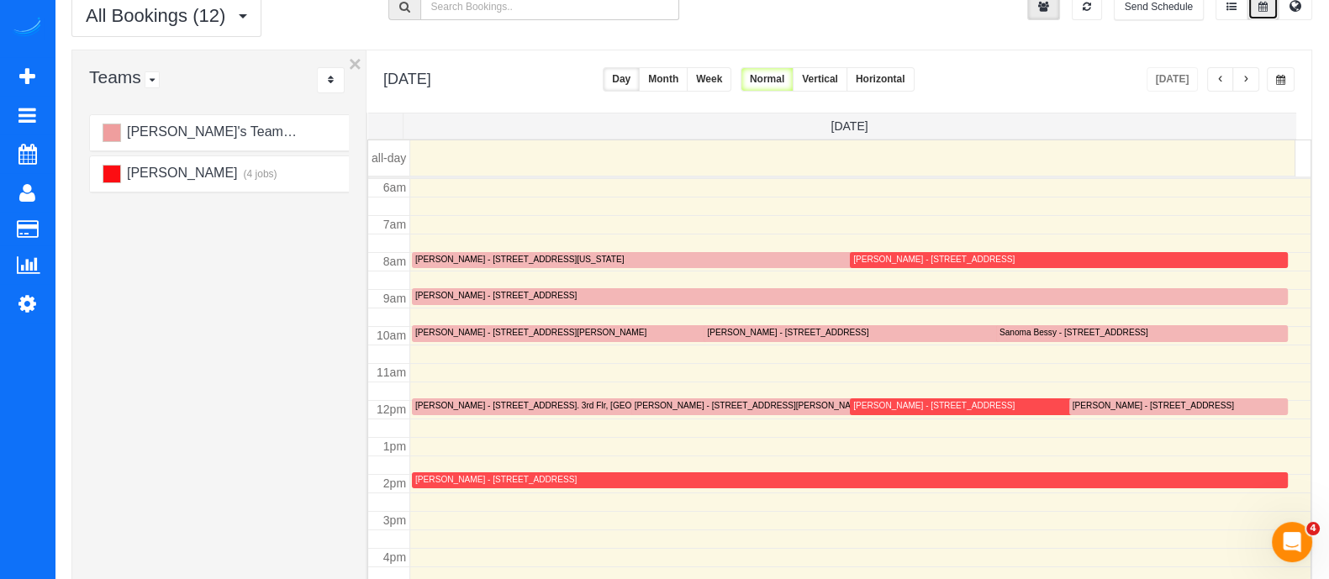
scroll to position [0, 0]
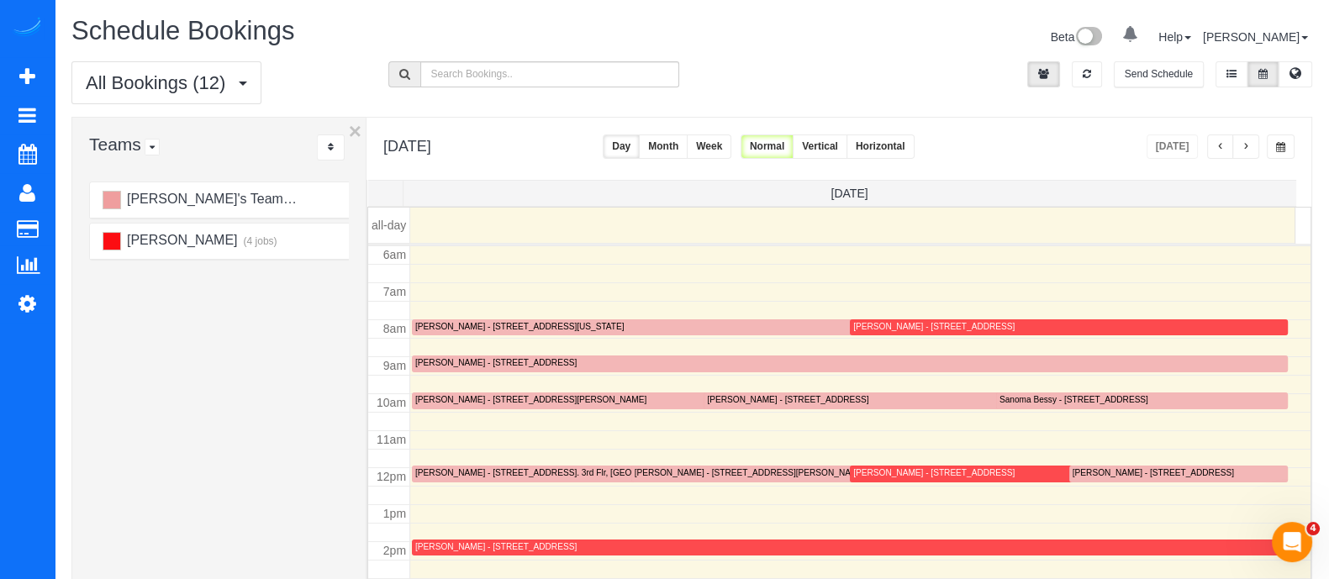
click at [688, 150] on button "Month" at bounding box center [663, 147] width 49 height 24
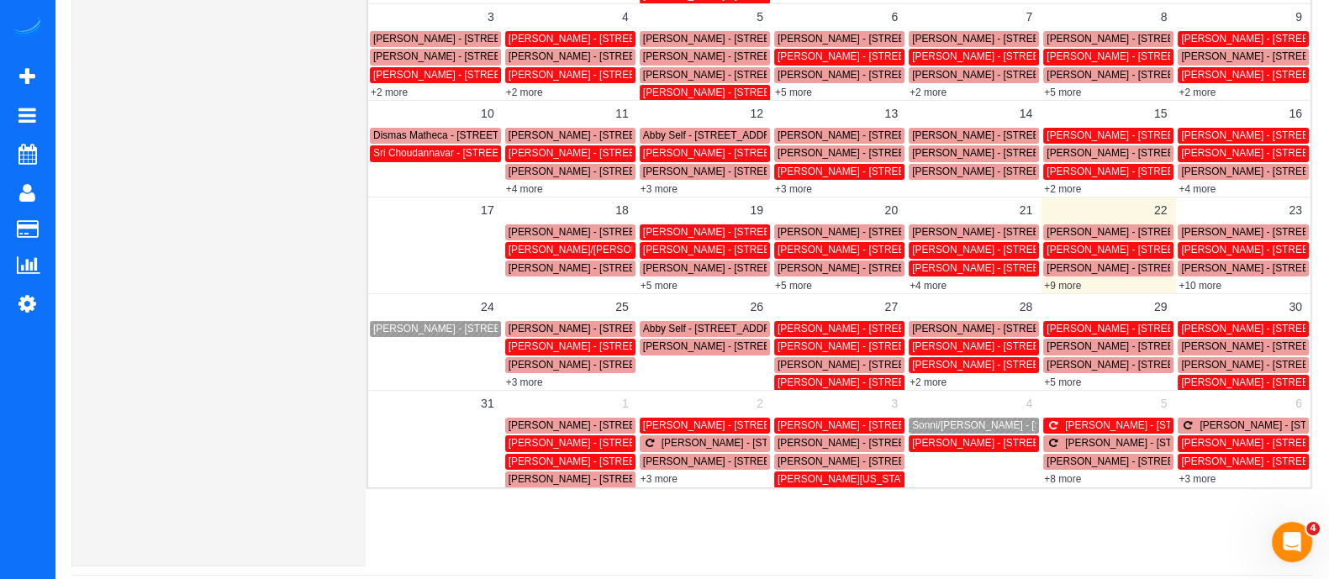
scroll to position [298, 0]
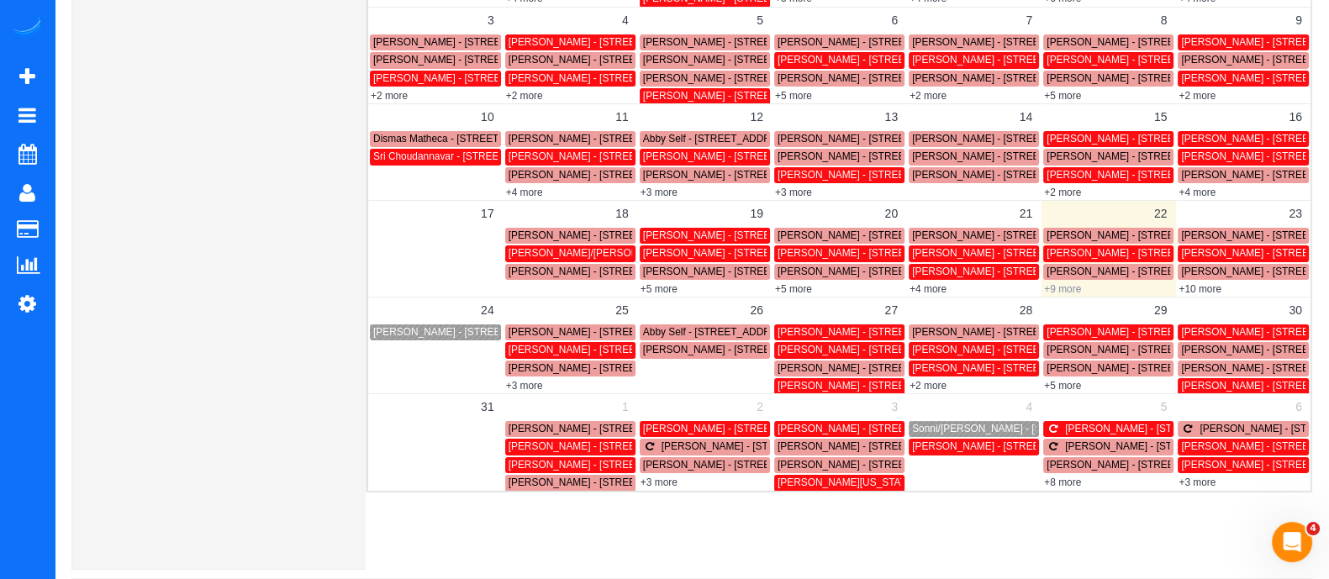
click at [1066, 287] on link "+9 more" at bounding box center [1062, 289] width 37 height 12
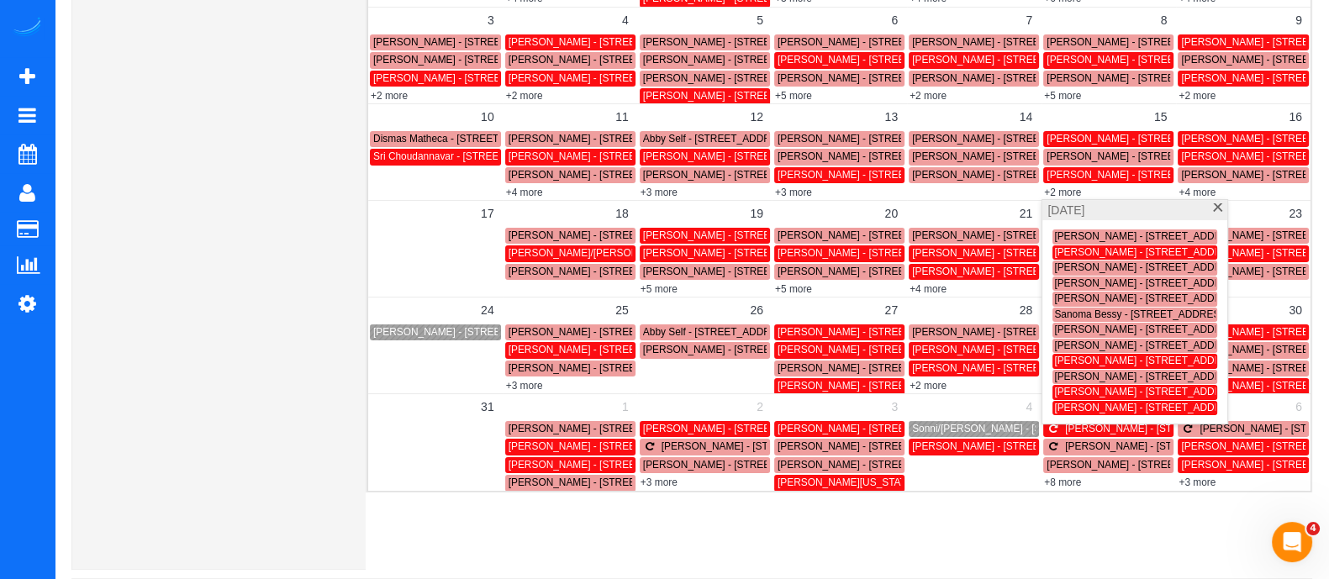
click at [1221, 212] on span at bounding box center [1218, 208] width 13 height 11
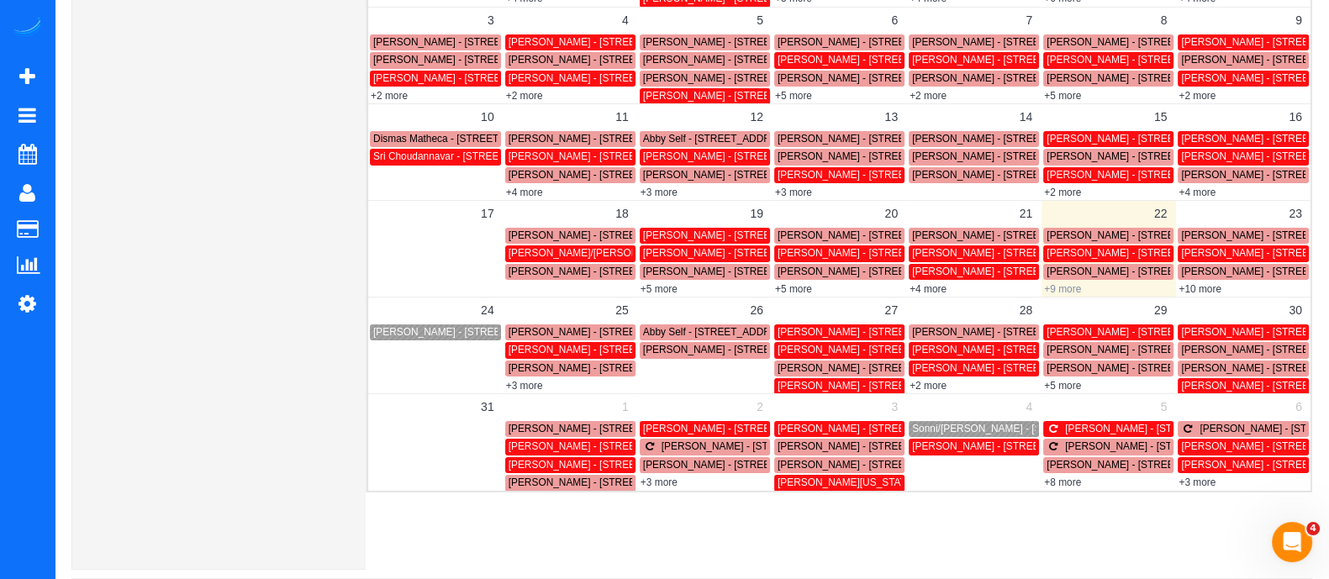
click at [1059, 286] on link "+9 more" at bounding box center [1062, 289] width 37 height 12
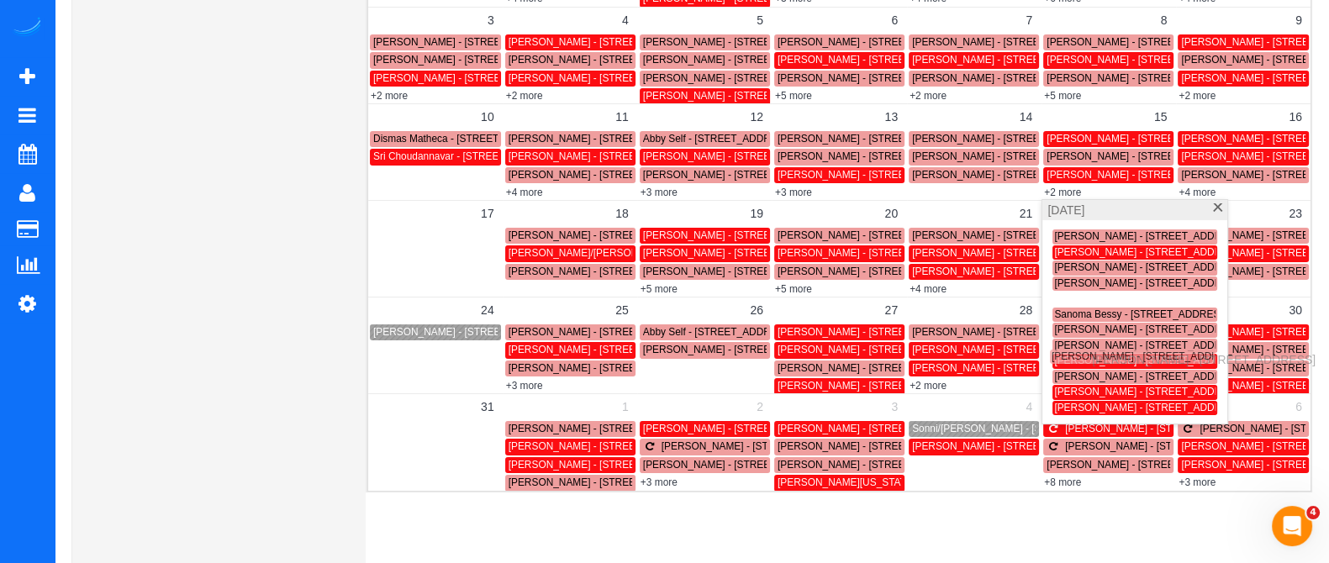
drag, startPoint x: 1101, startPoint y: 298, endPoint x: 1098, endPoint y: 356, distance: 59.0
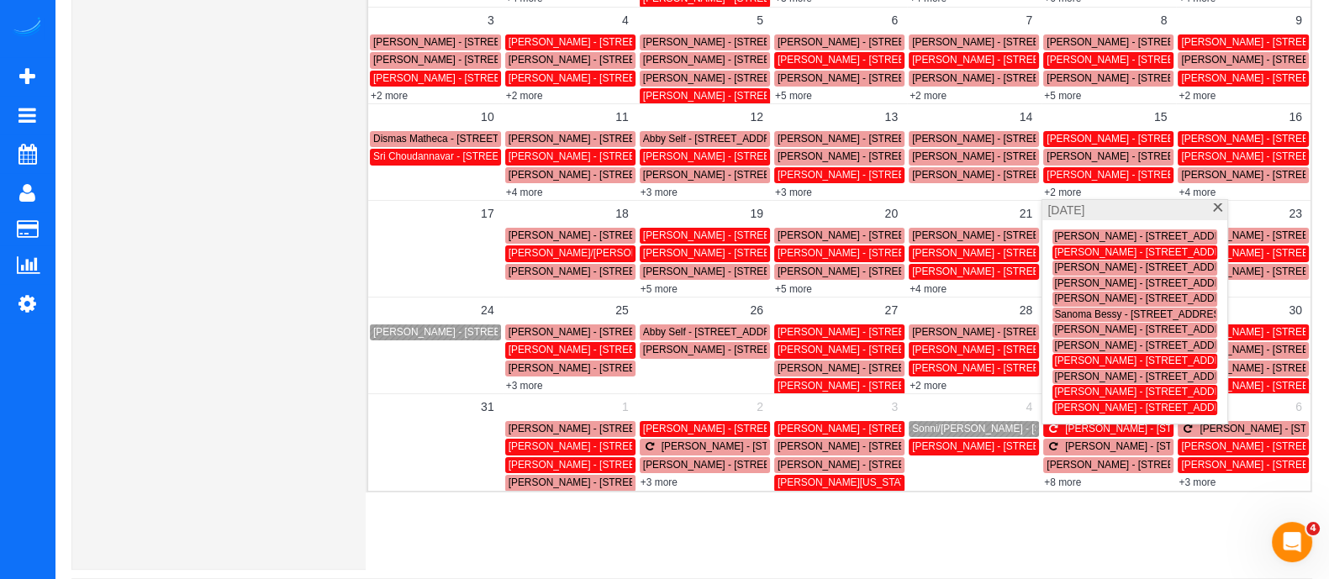
click at [1213, 212] on span at bounding box center [1218, 208] width 13 height 11
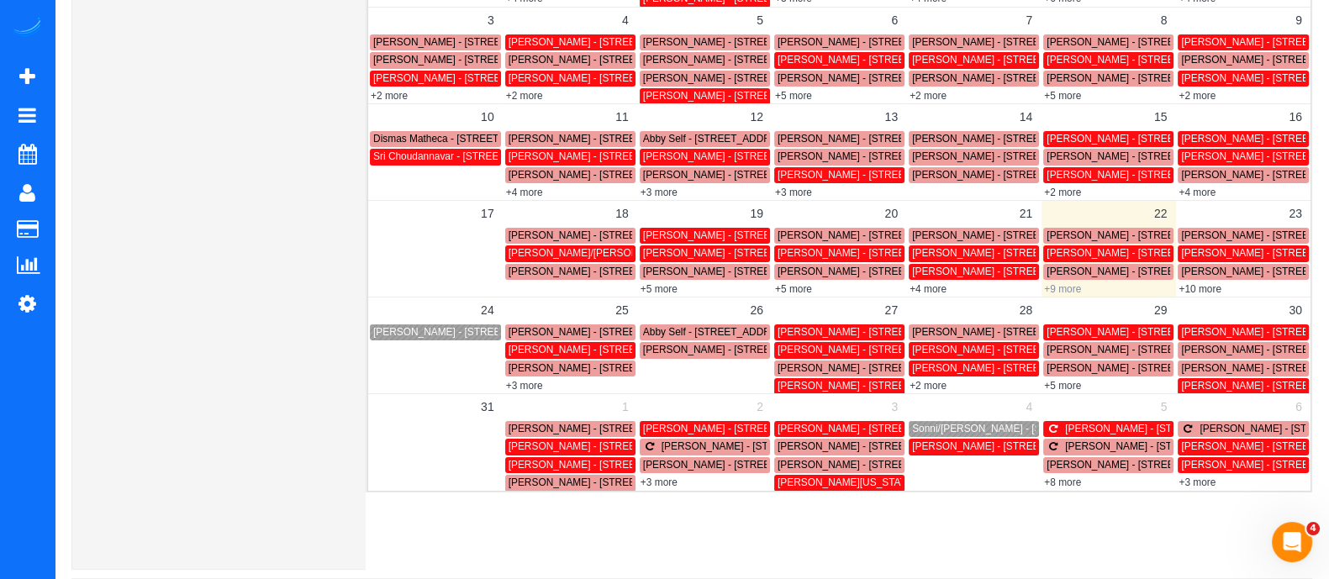
click at [1052, 290] on link "+9 more" at bounding box center [1062, 289] width 37 height 12
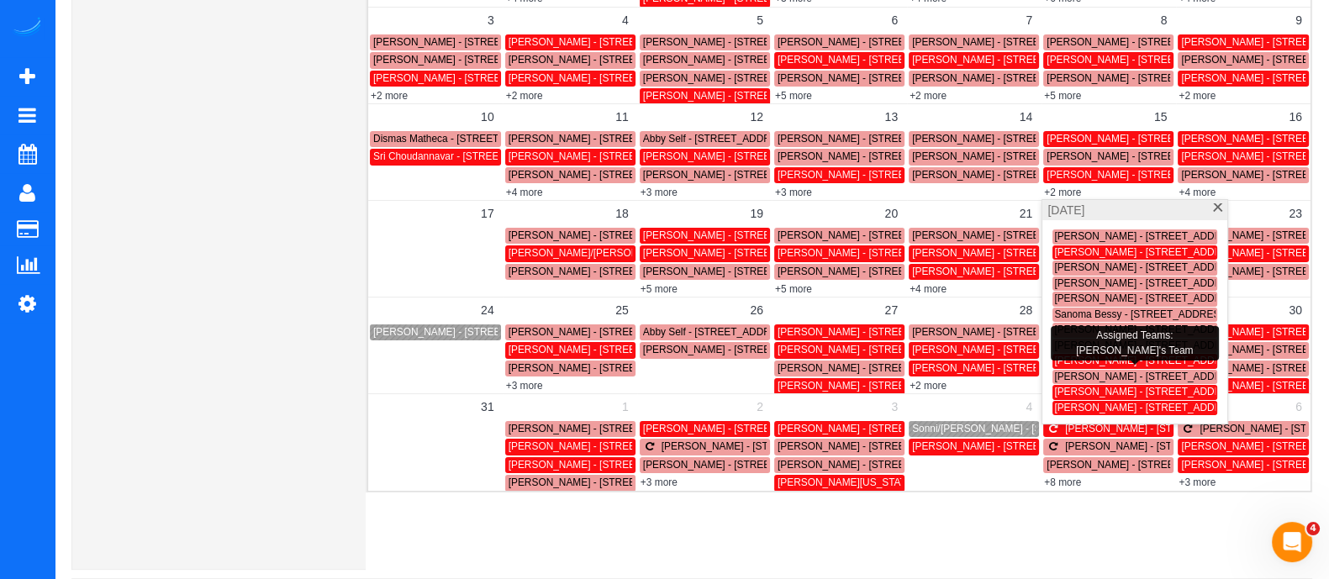
click at [1100, 371] on span "Taylor Poe - 1758 Emerald Avenue Southwest, Atlanta, GA 30310" at bounding box center [1149, 377] width 190 height 12
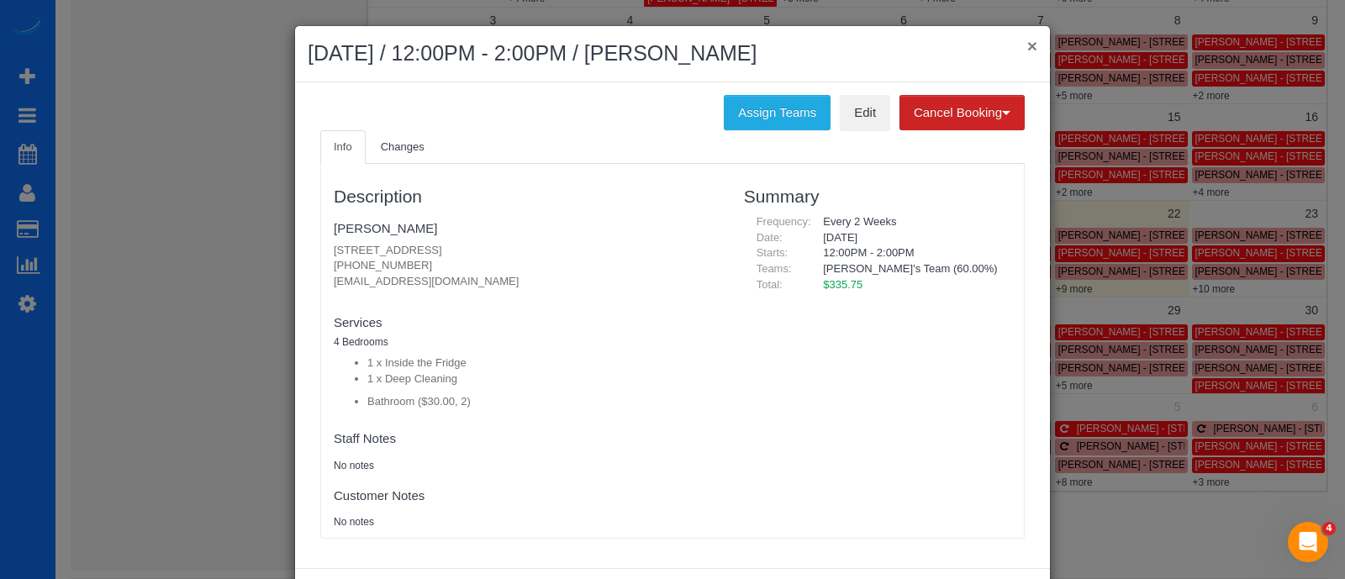
click at [1027, 50] on button "×" at bounding box center [1032, 46] width 10 height 18
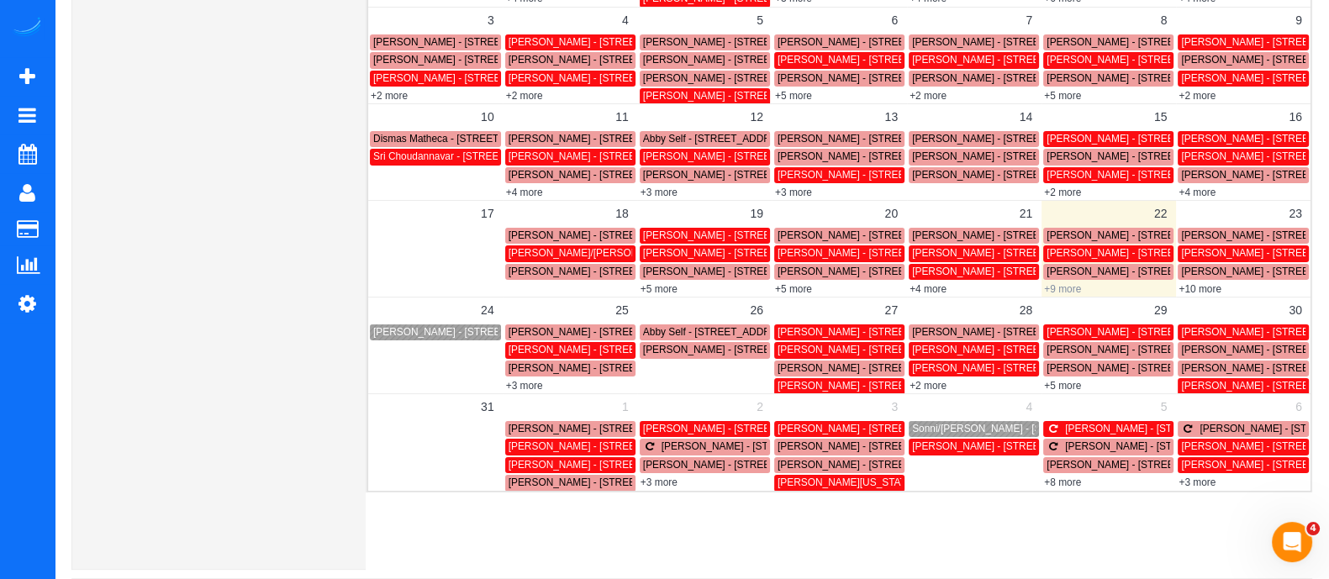
click at [1056, 292] on link "+9 more" at bounding box center [1062, 289] width 37 height 12
click at [933, 384] on link "+2 more" at bounding box center [928, 386] width 37 height 12
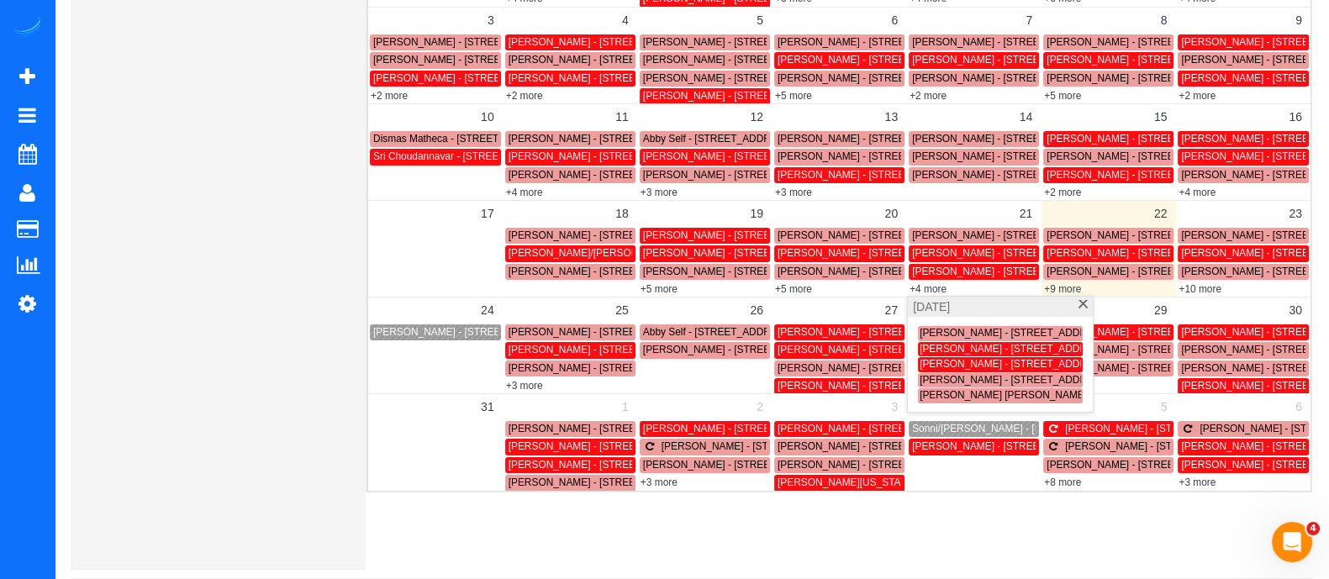
click at [1080, 301] on span at bounding box center [1083, 305] width 13 height 11
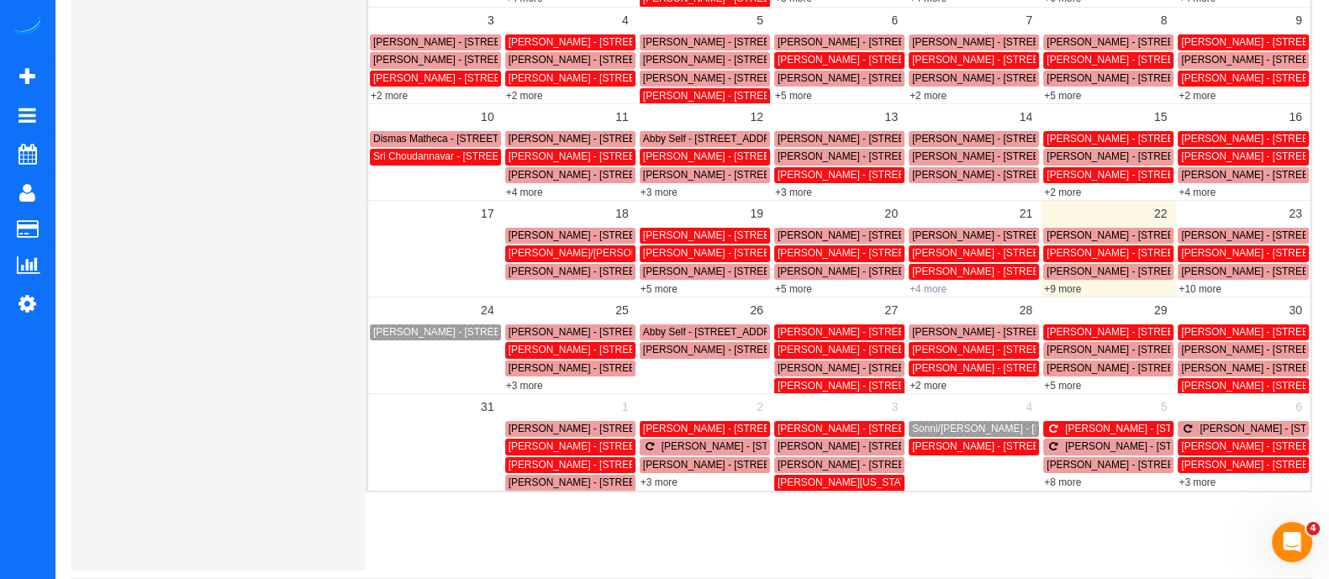
click at [929, 283] on link "+4 more" at bounding box center [928, 289] width 37 height 12
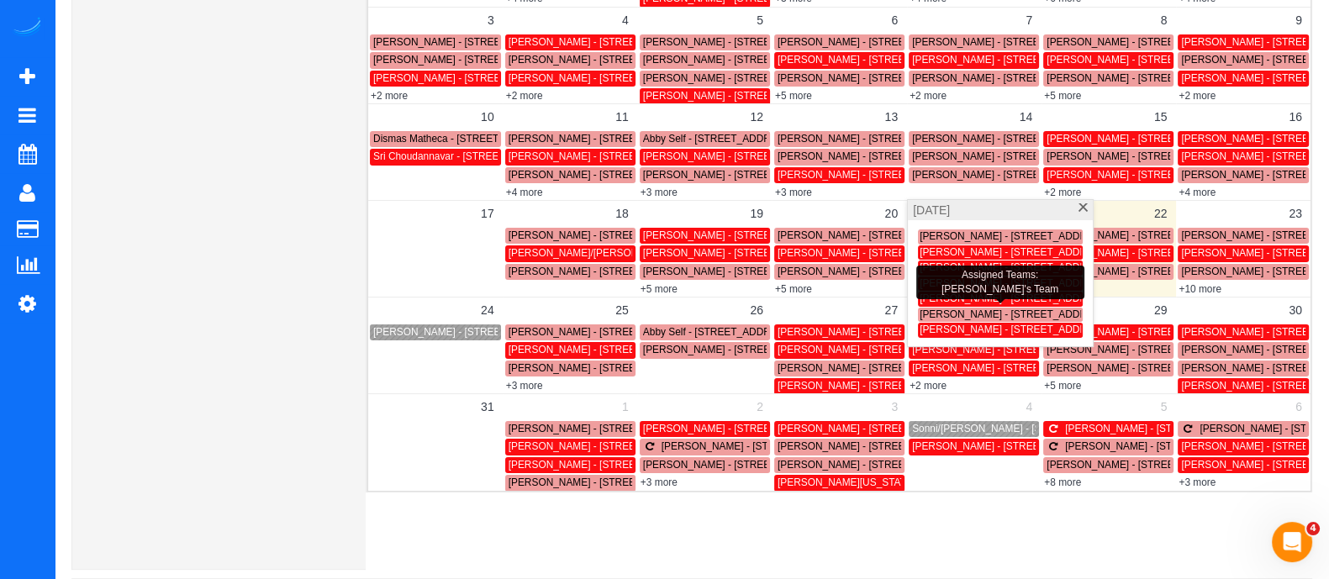
click at [1014, 312] on span "Matthew Baamonde - 912 Wylie St Se, 2nd Floor, Atlanta, GA 30316" at bounding box center [1056, 315] width 272 height 12
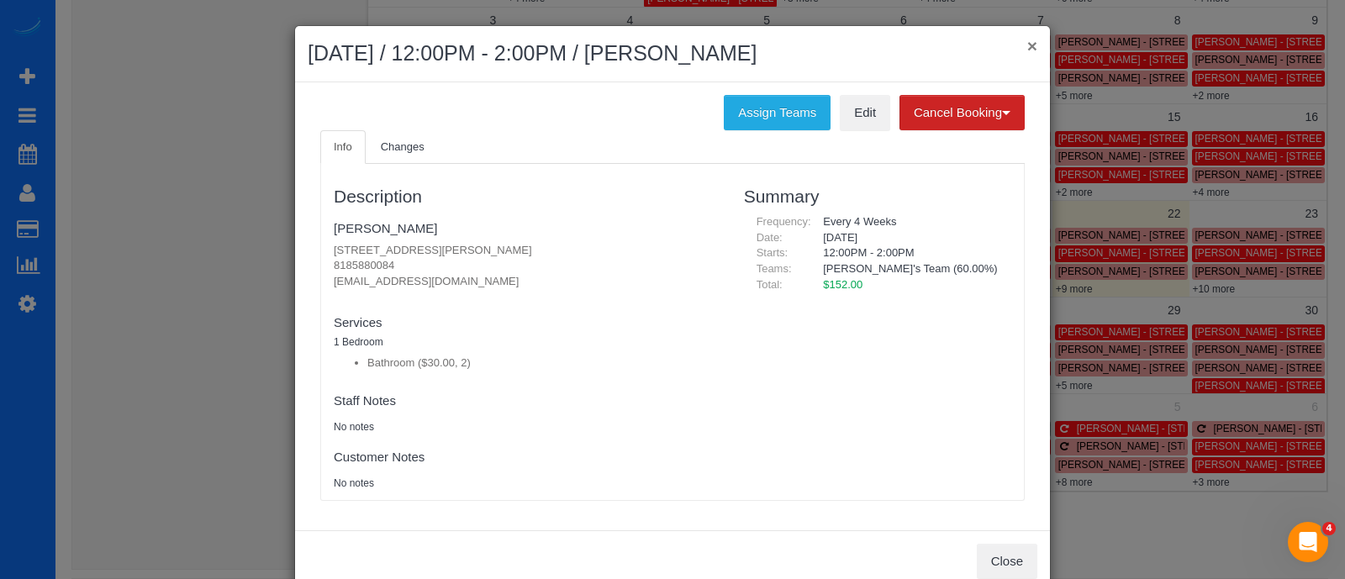
click at [1027, 42] on button "×" at bounding box center [1032, 46] width 10 height 18
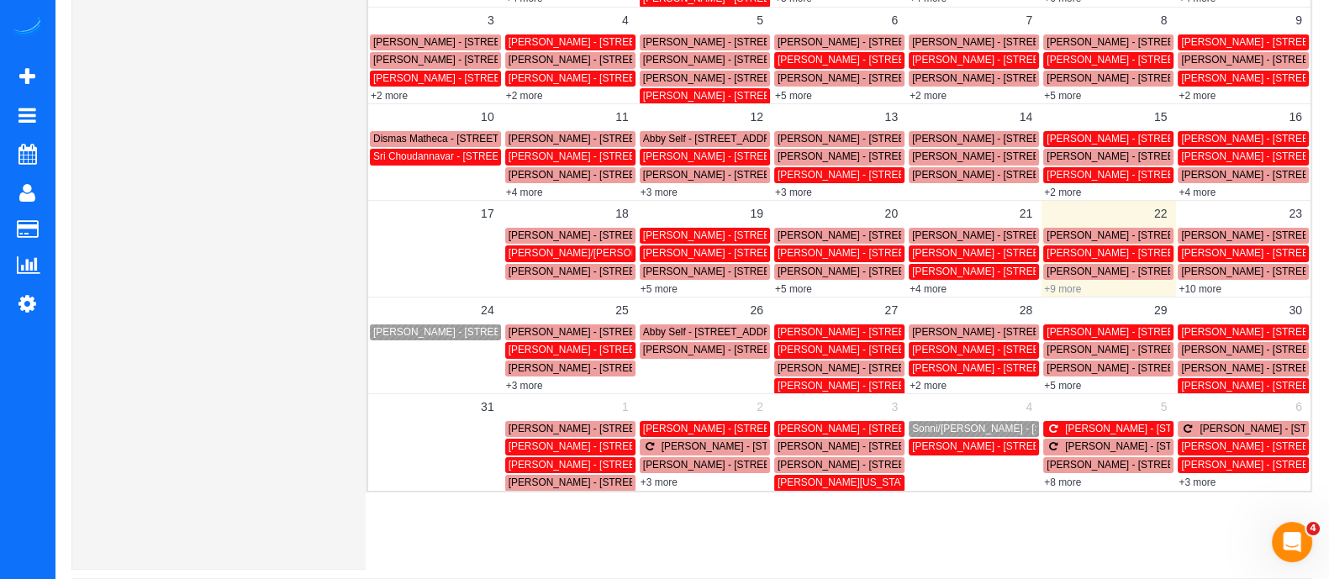
click at [1069, 288] on link "+9 more" at bounding box center [1062, 289] width 37 height 12
